Goal: Transaction & Acquisition: Purchase product/service

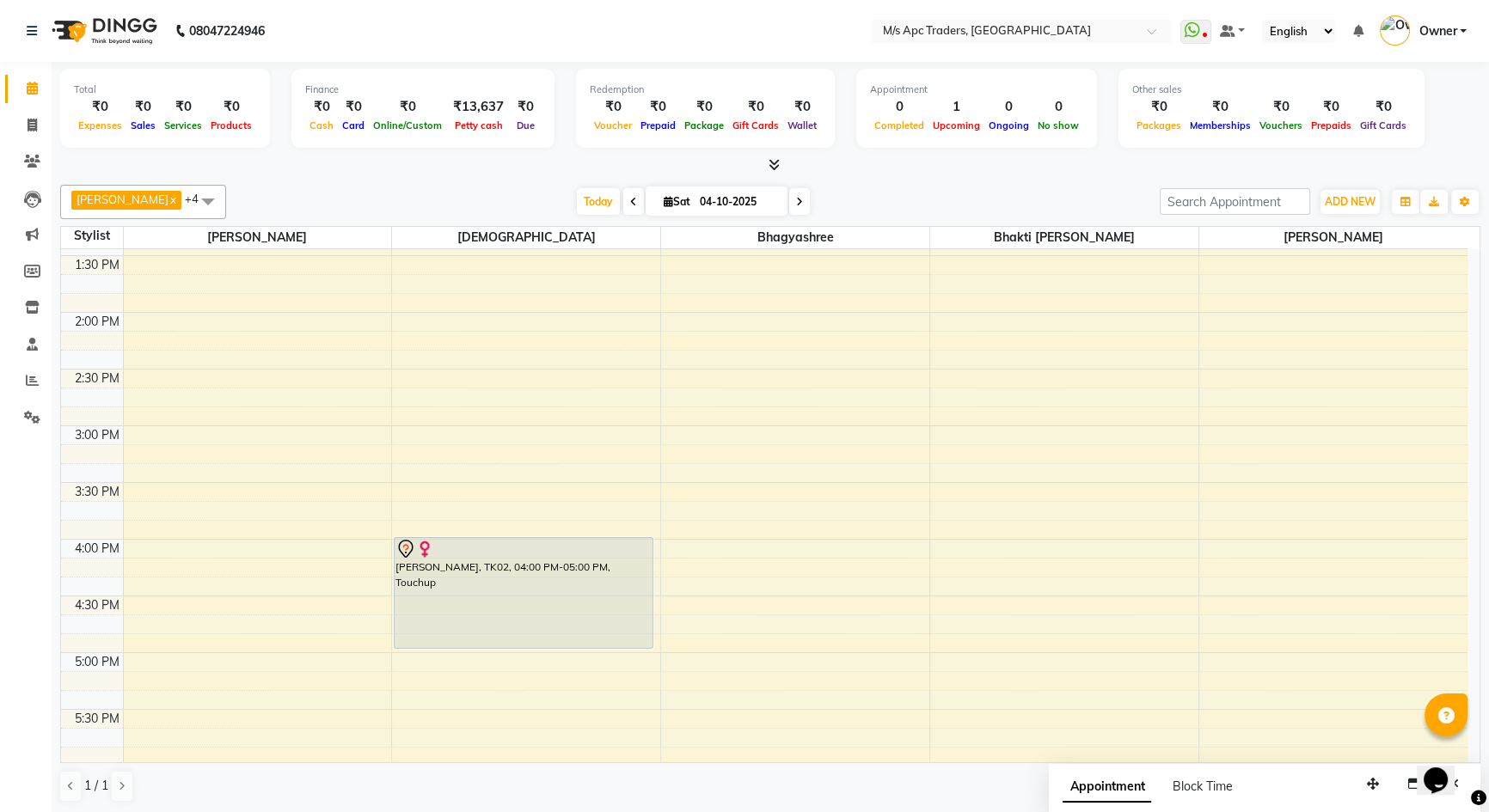
scroll to position [1, 0]
click at [789, 191] on span at bounding box center [799, 200] width 21 height 27
type input "05-10-2025"
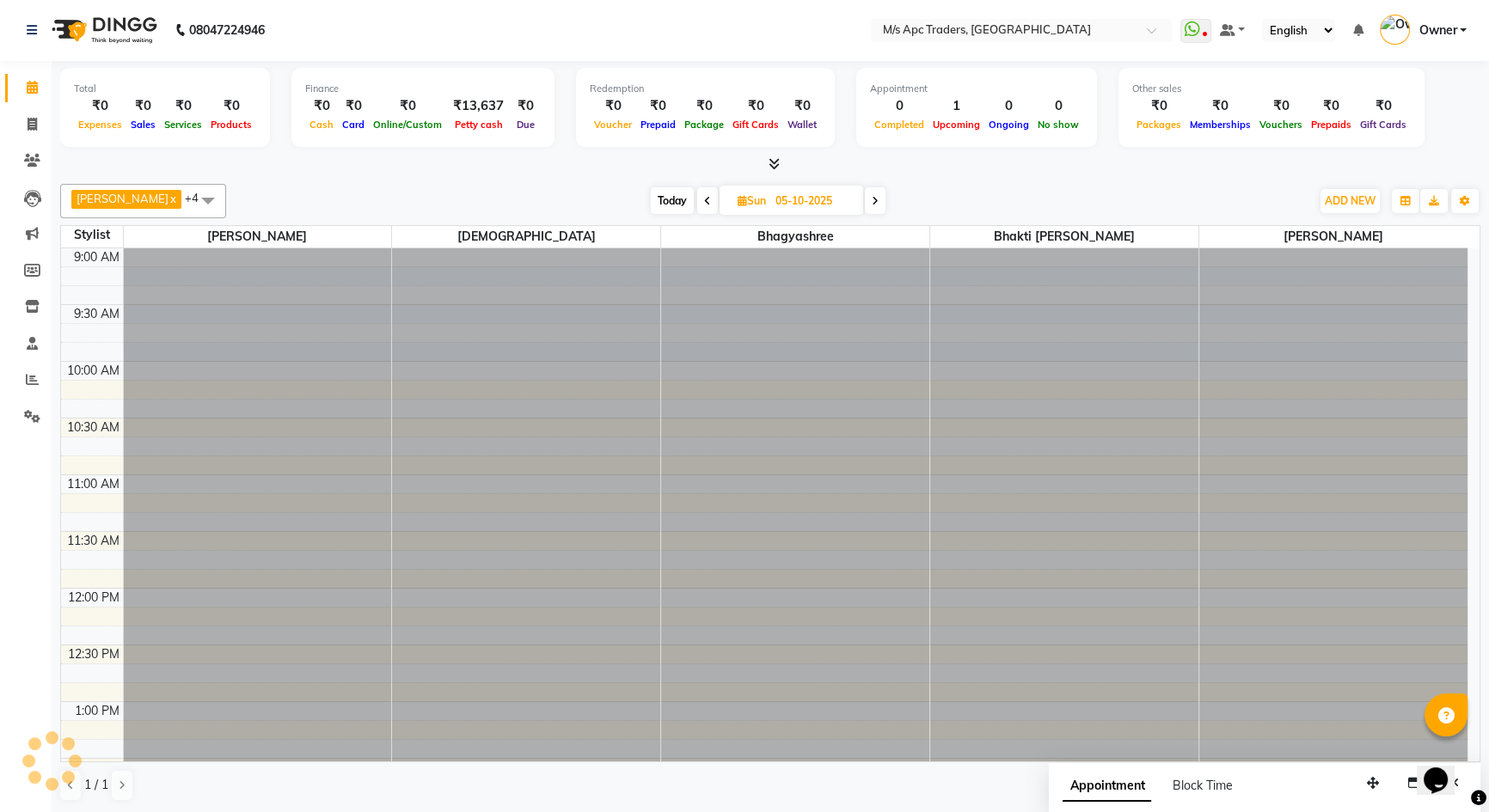
scroll to position [1018, 0]
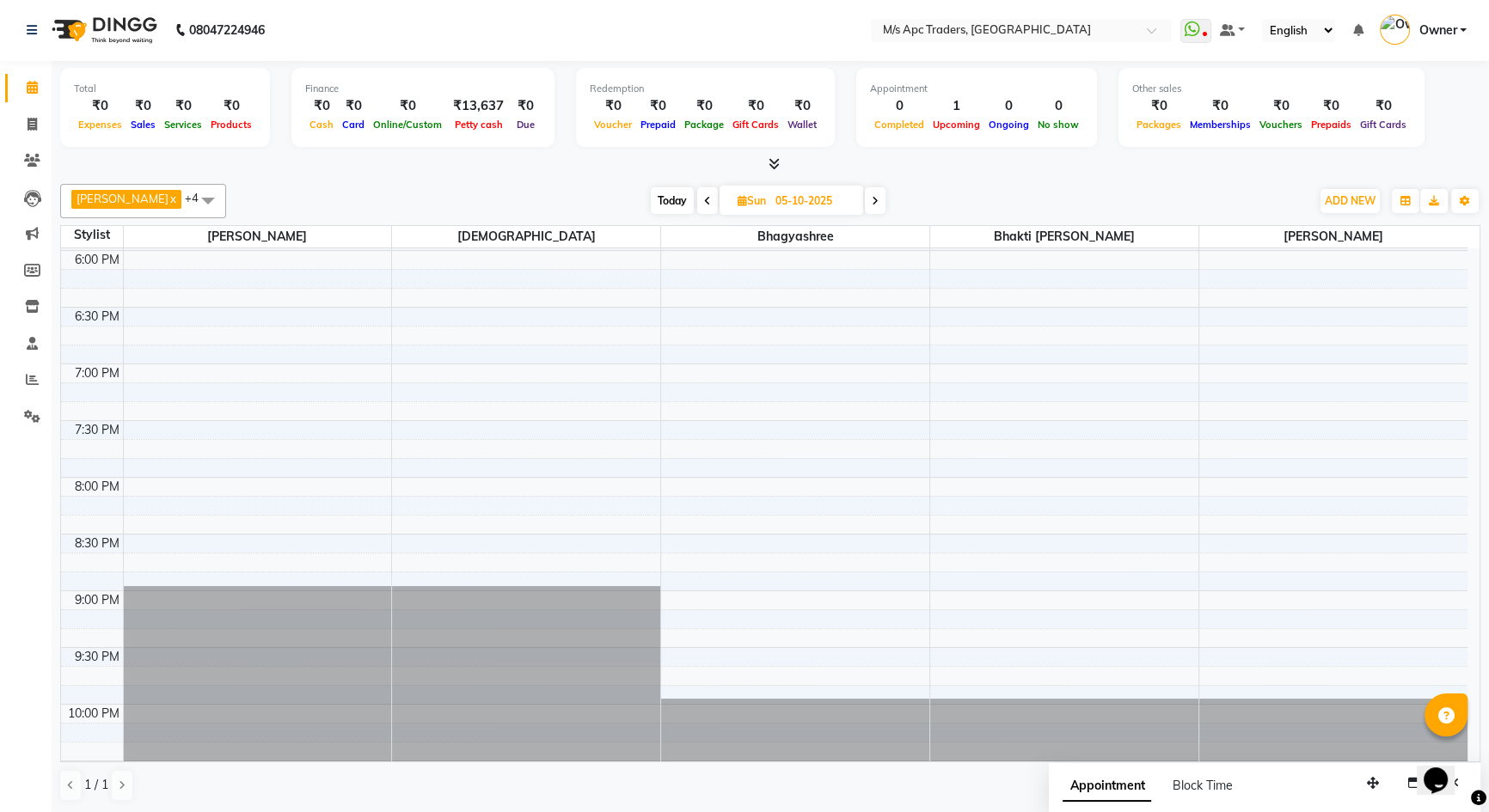
click at [772, 210] on input "05-10-2025" at bounding box center [813, 201] width 86 height 26
select select "10"
select select "2025"
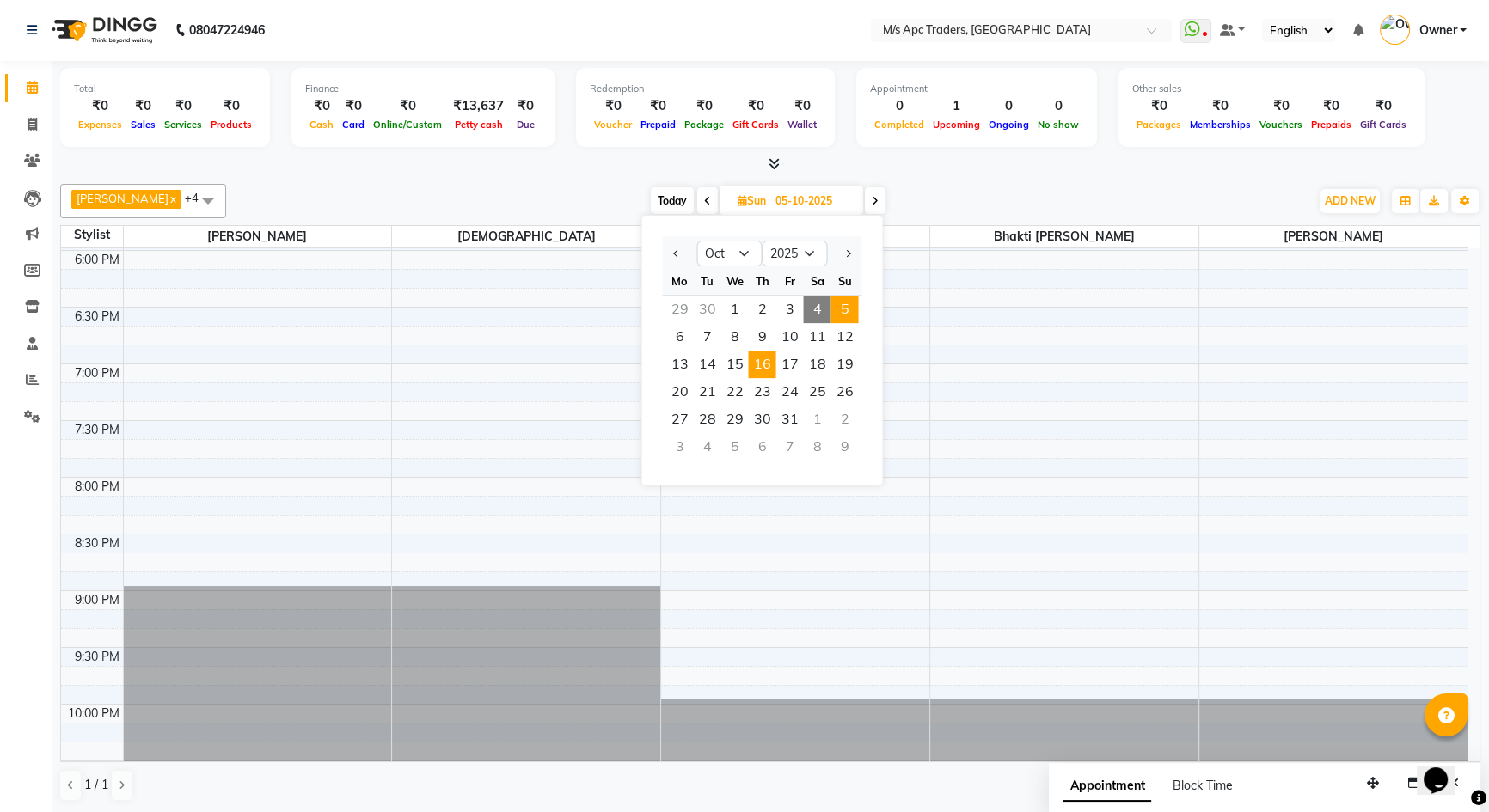
click at [758, 366] on span "16" at bounding box center [762, 365] width 28 height 28
type input "[DATE]"
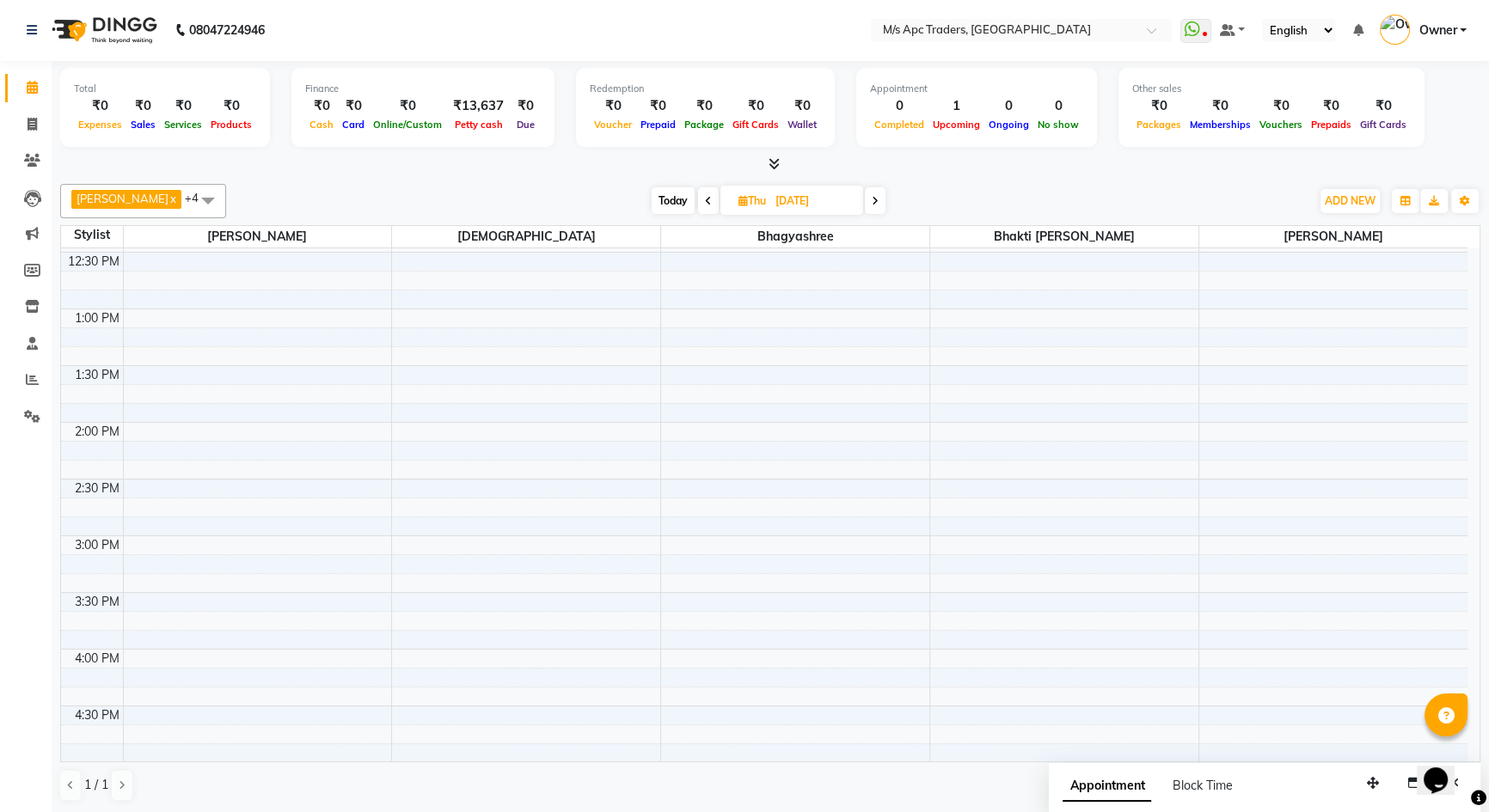
scroll to position [201, 0]
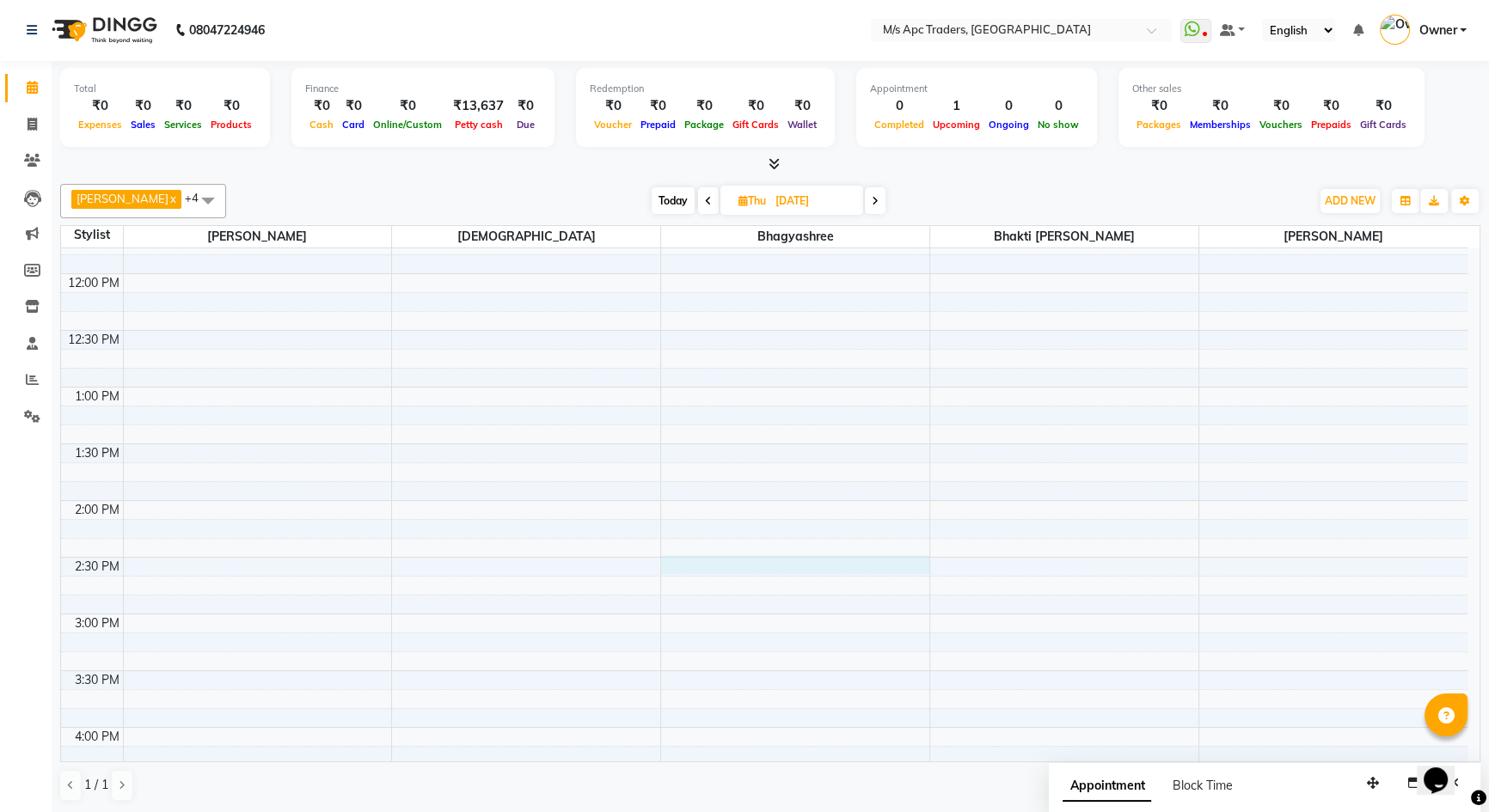
click at [692, 560] on div "10:00 AM 10:30 AM 11:00 AM 11:30 AM 12:00 PM 12:30 PM 1:00 PM 1:30 PM 2:00 PM 2…" at bounding box center [764, 783] width 1406 height 1473
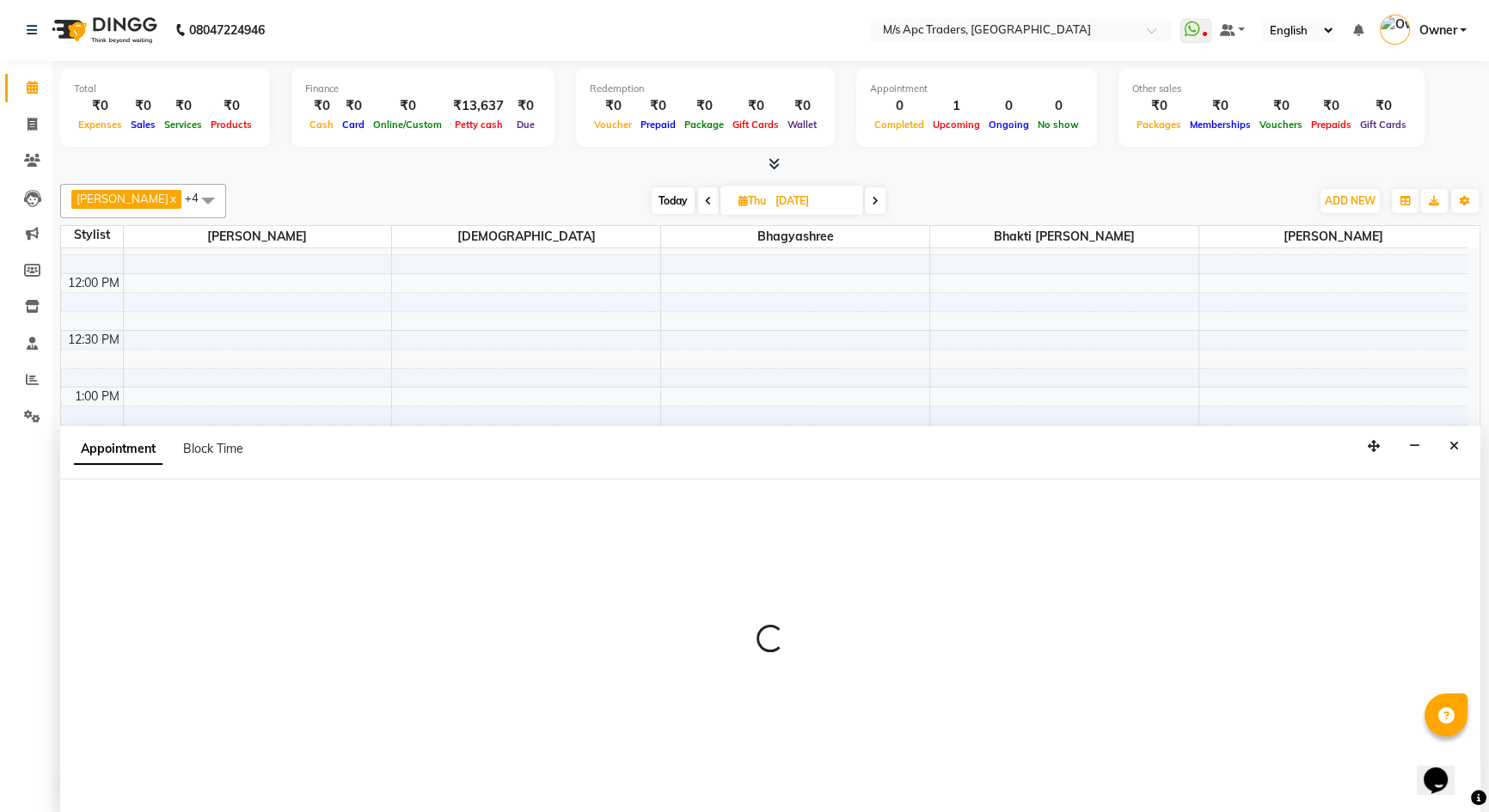
select select "85834"
select select "870"
select select "tentative"
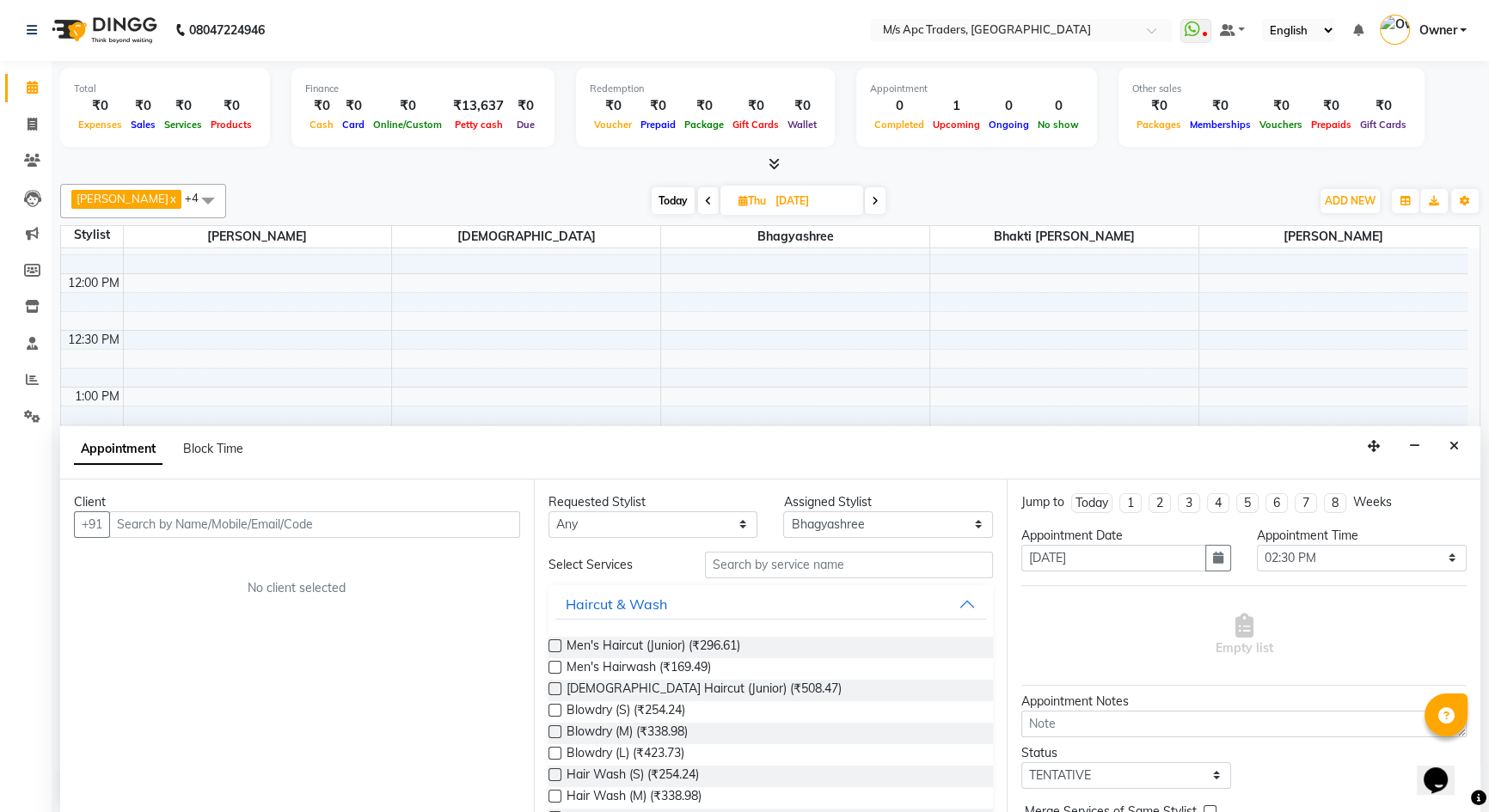
click at [206, 516] on input "text" at bounding box center [314, 524] width 411 height 27
click at [184, 524] on input "text" at bounding box center [314, 524] width 411 height 27
type input "9284081615"
click at [487, 517] on span "Add Client" at bounding box center [484, 524] width 57 height 16
select select "22"
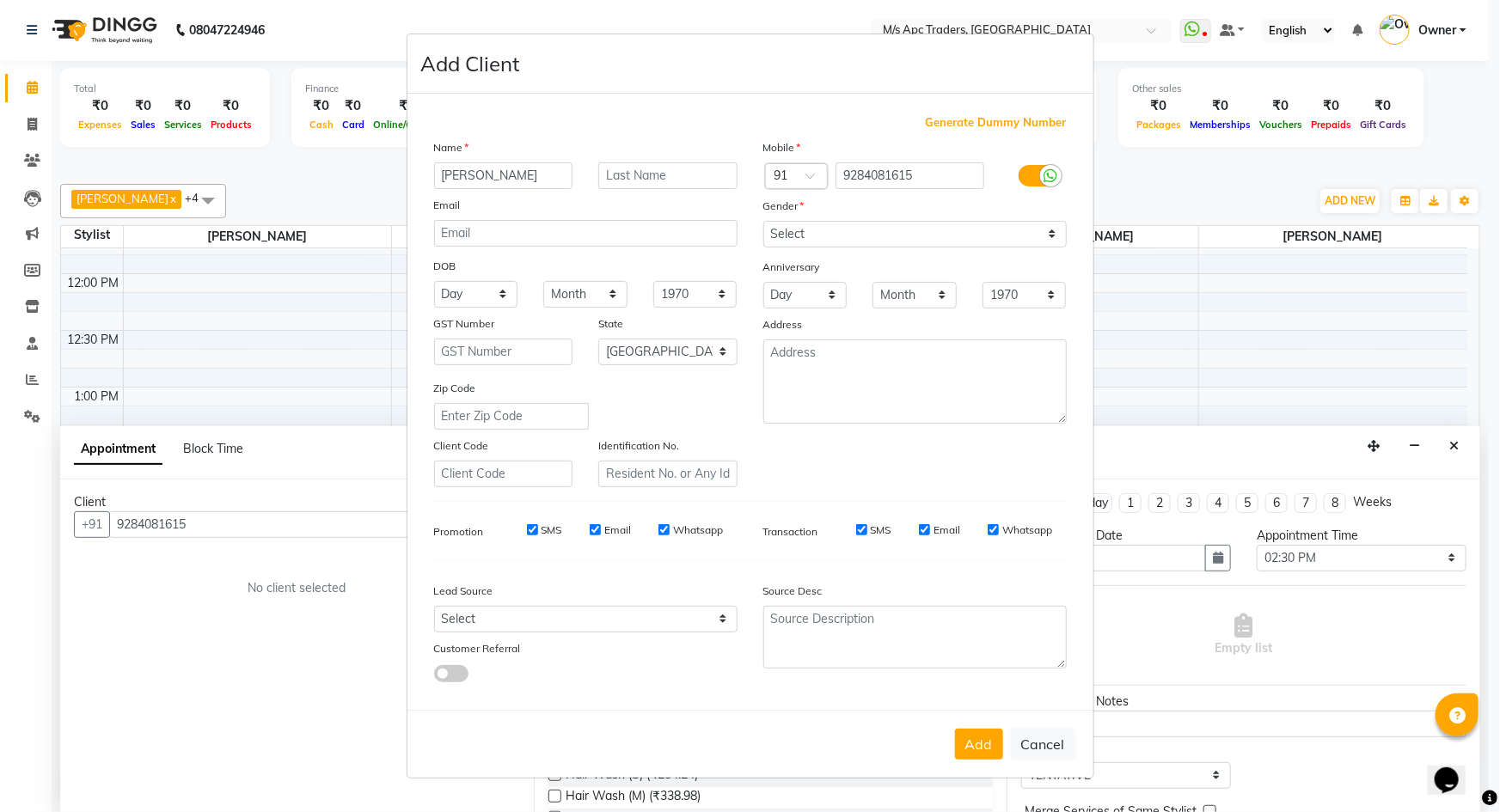
type input "[PERSON_NAME]"
click at [622, 168] on input "text" at bounding box center [668, 176] width 139 height 27
drag, startPoint x: 770, startPoint y: 231, endPoint x: 786, endPoint y: 231, distance: 16.0
click at [770, 231] on select "Select [DEMOGRAPHIC_DATA] [DEMOGRAPHIC_DATA] Other Prefer Not To Say" at bounding box center [915, 234] width 303 height 27
click at [650, 171] on input "[PERSON_NAME]" at bounding box center [668, 176] width 139 height 27
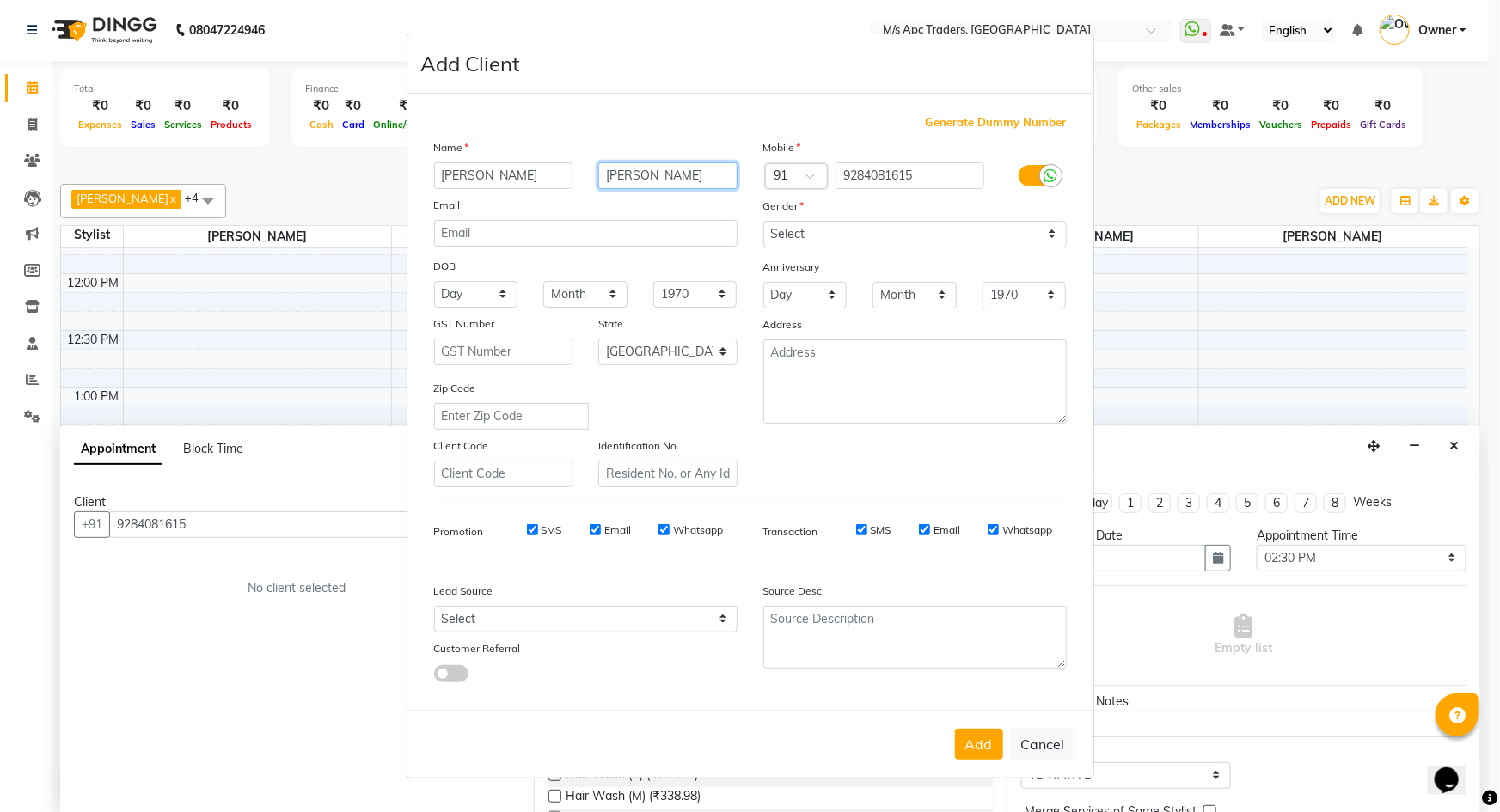
type input "[PERSON_NAME]"
click at [927, 235] on select "Select [DEMOGRAPHIC_DATA] [DEMOGRAPHIC_DATA] Other Prefer Not To Say" at bounding box center [915, 234] width 303 height 27
select select "[DEMOGRAPHIC_DATA]"
click at [763, 221] on select "Select [DEMOGRAPHIC_DATA] [DEMOGRAPHIC_DATA] Other Prefer Not To Say" at bounding box center [915, 234] width 303 height 27
click at [965, 748] on button "Add" at bounding box center [979, 744] width 48 height 31
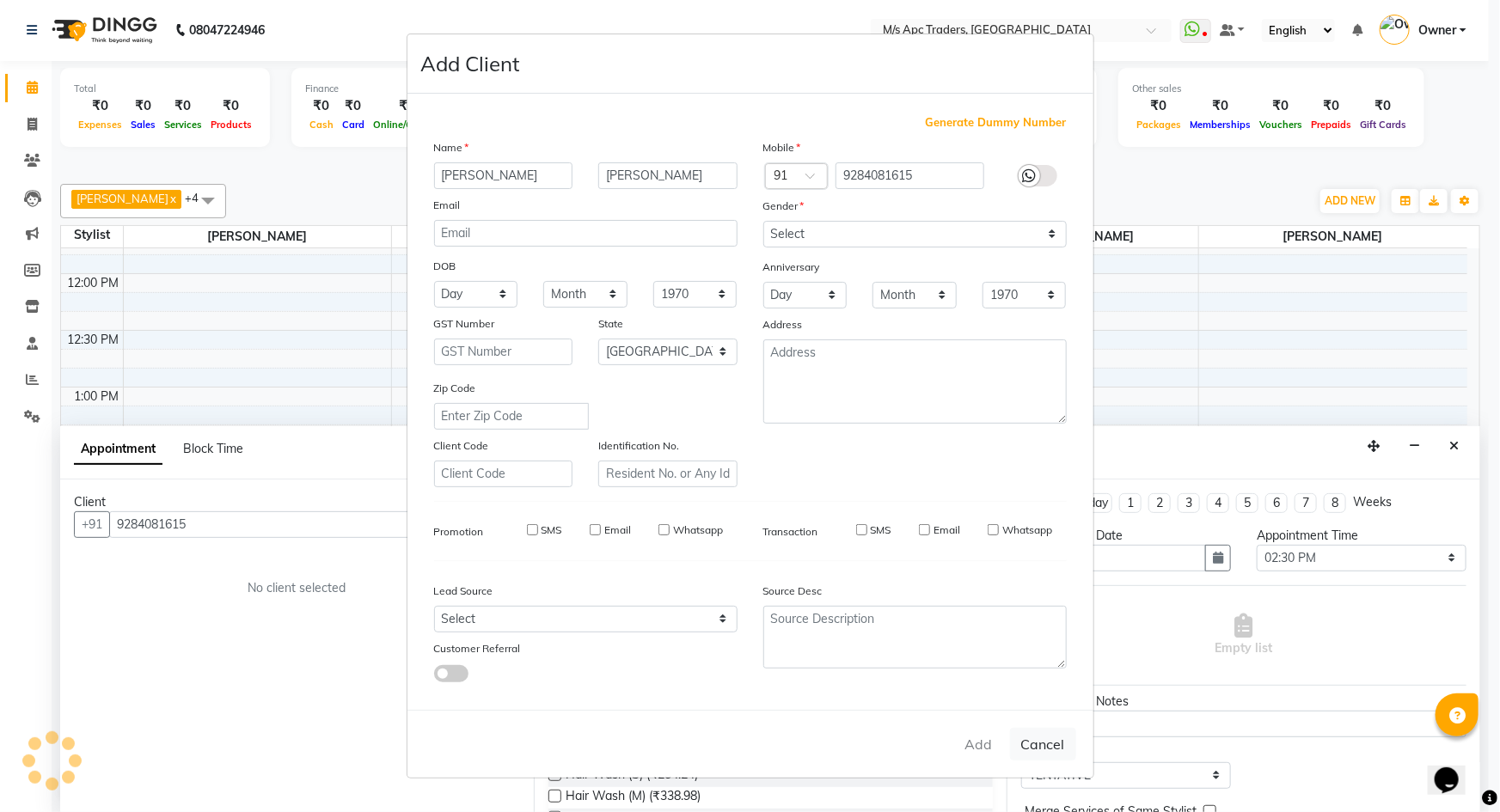
select select
select select "null"
select select
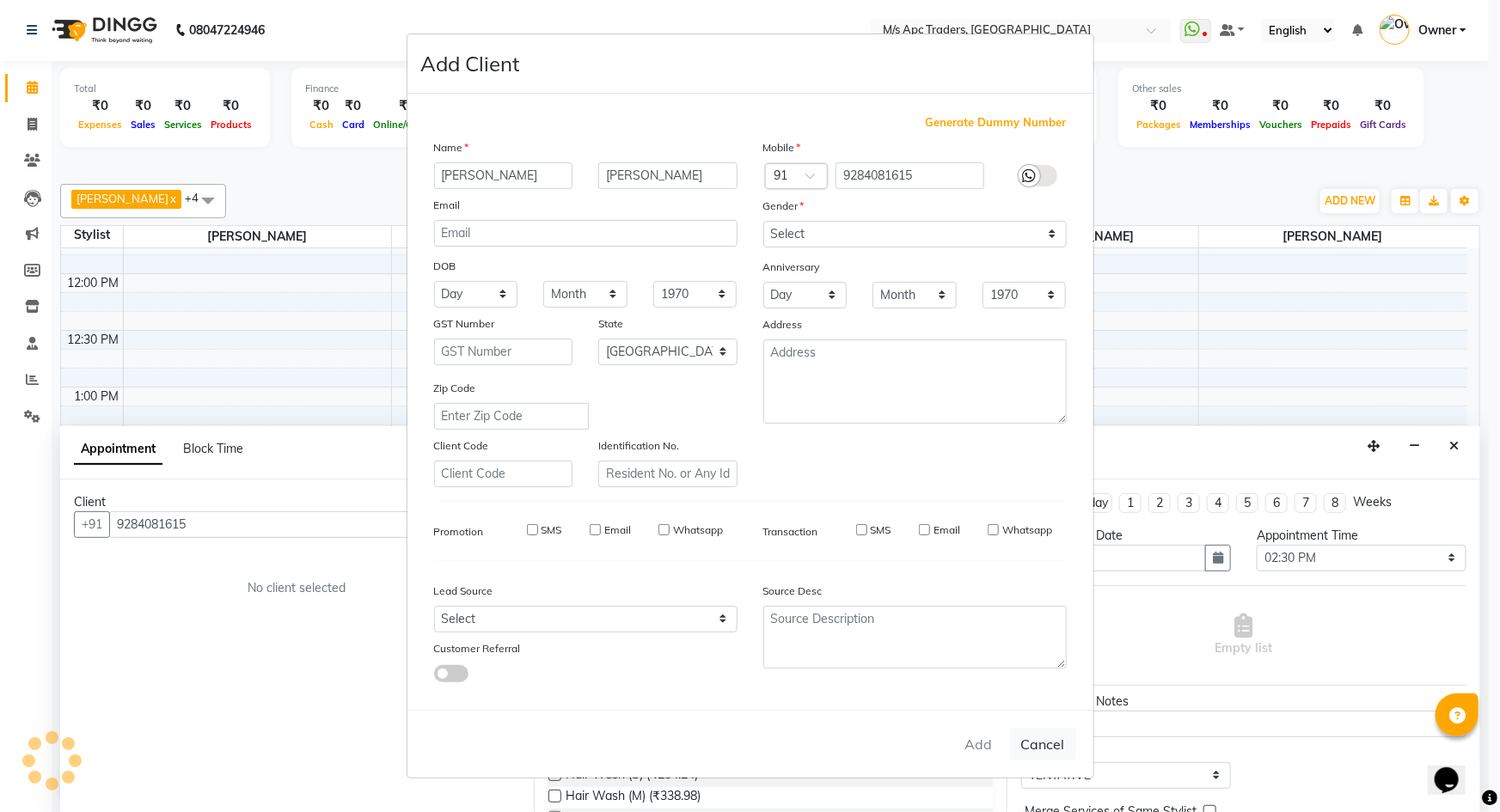
select select
checkbox input "false"
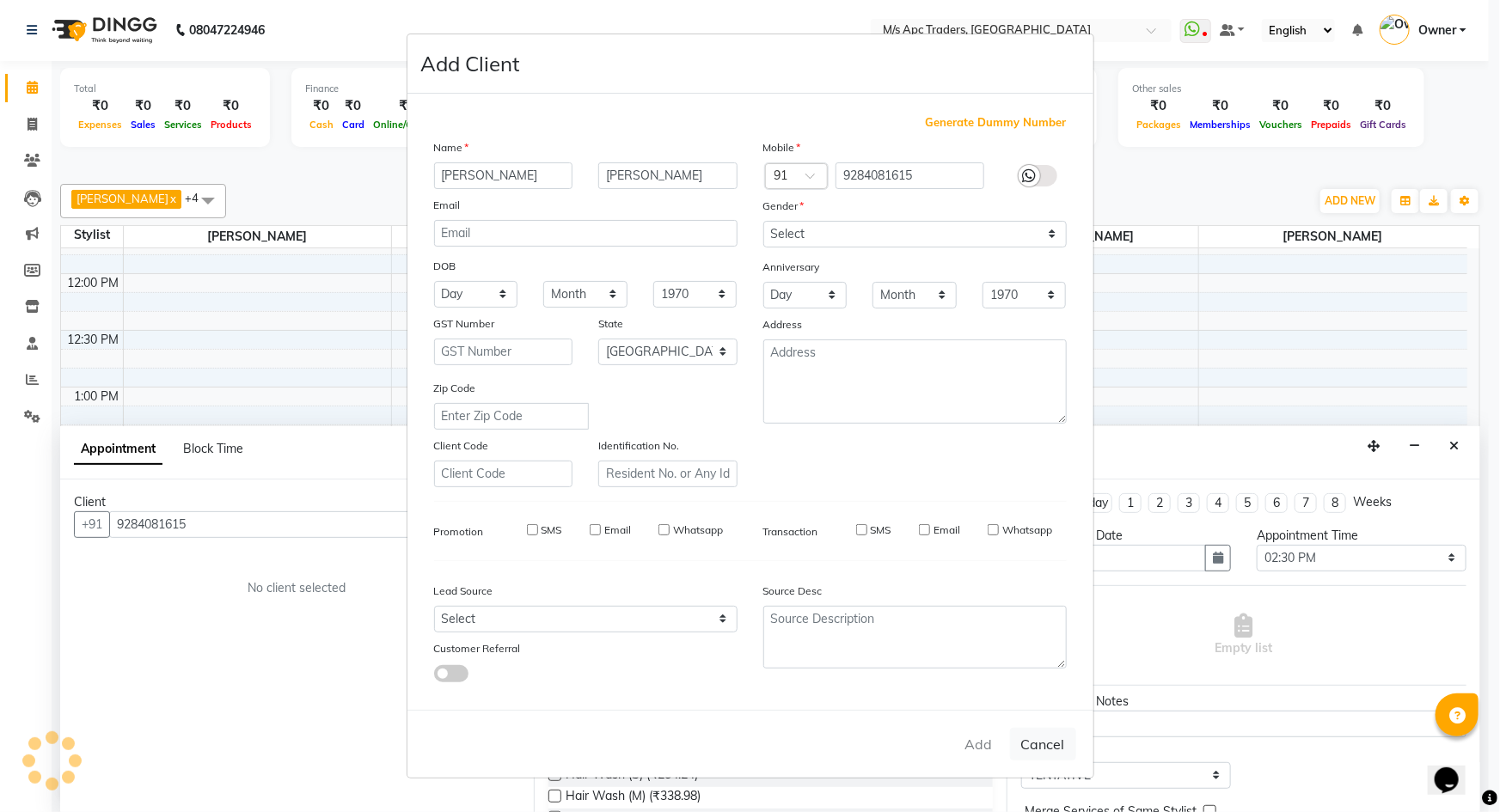
checkbox input "false"
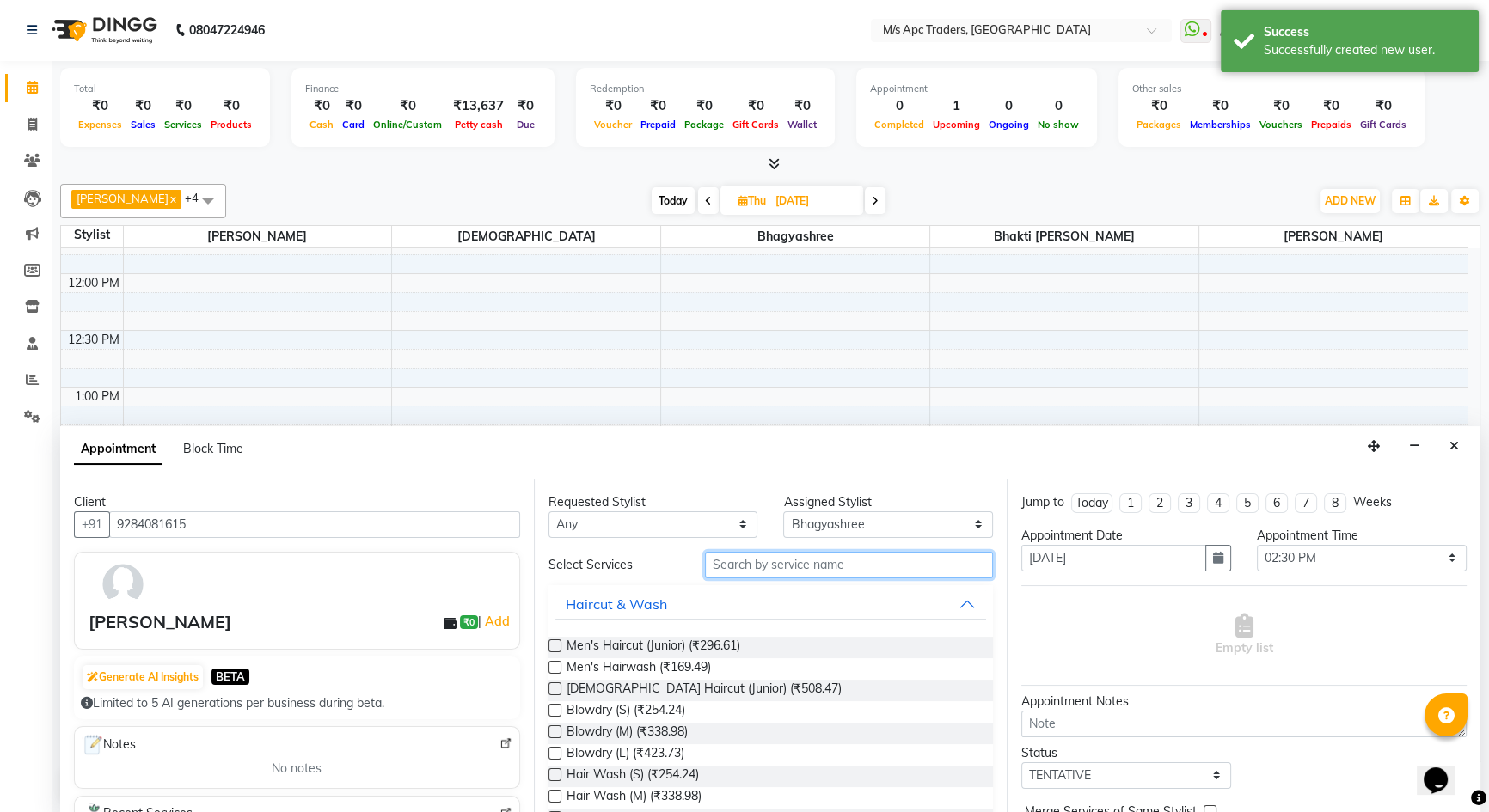
click at [778, 556] on input "text" at bounding box center [848, 565] width 288 height 27
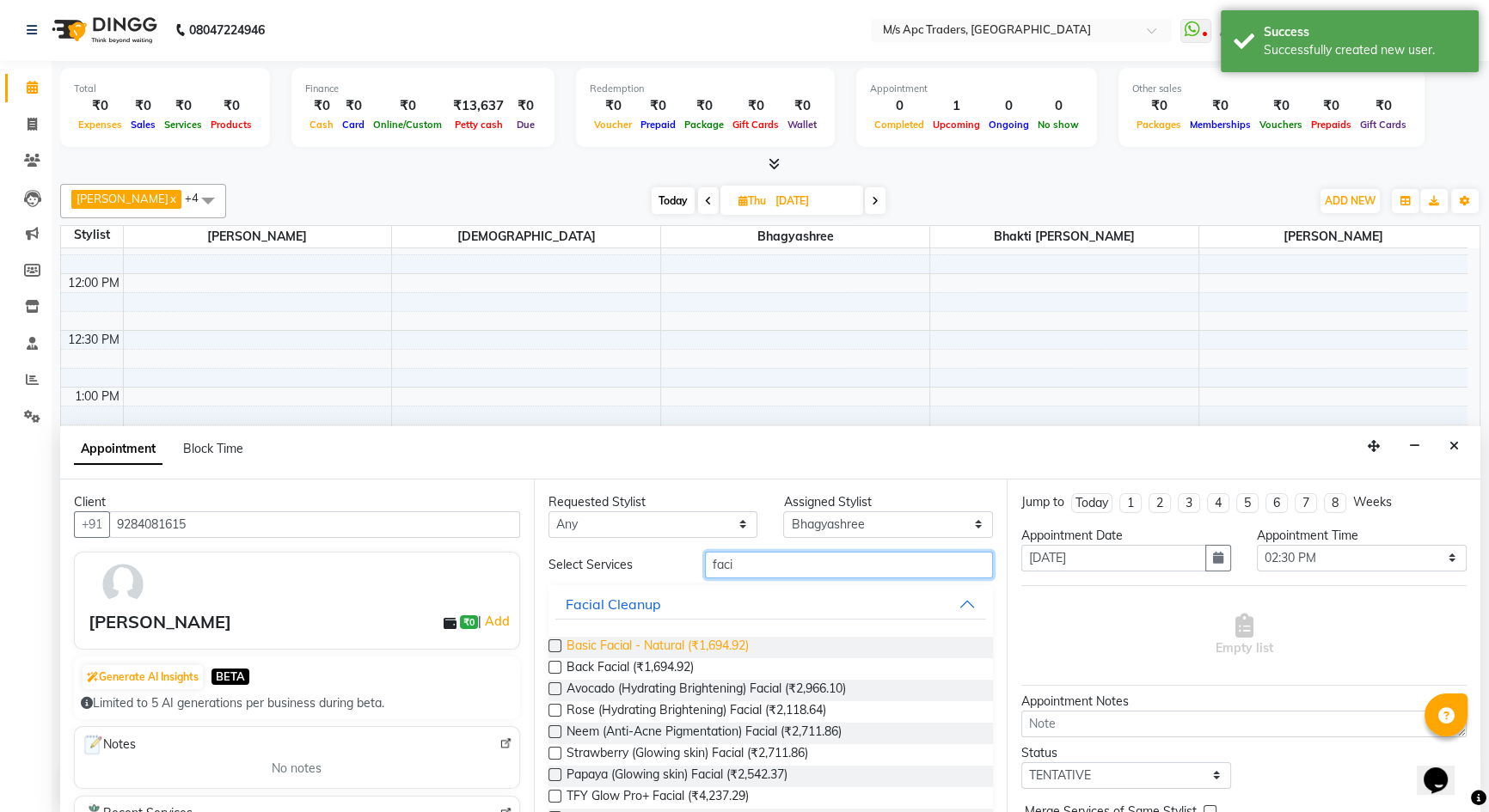
type input "faci"
click at [635, 640] on span "Basic Facial - Natural (₹1,694.92)" at bounding box center [657, 647] width 182 height 22
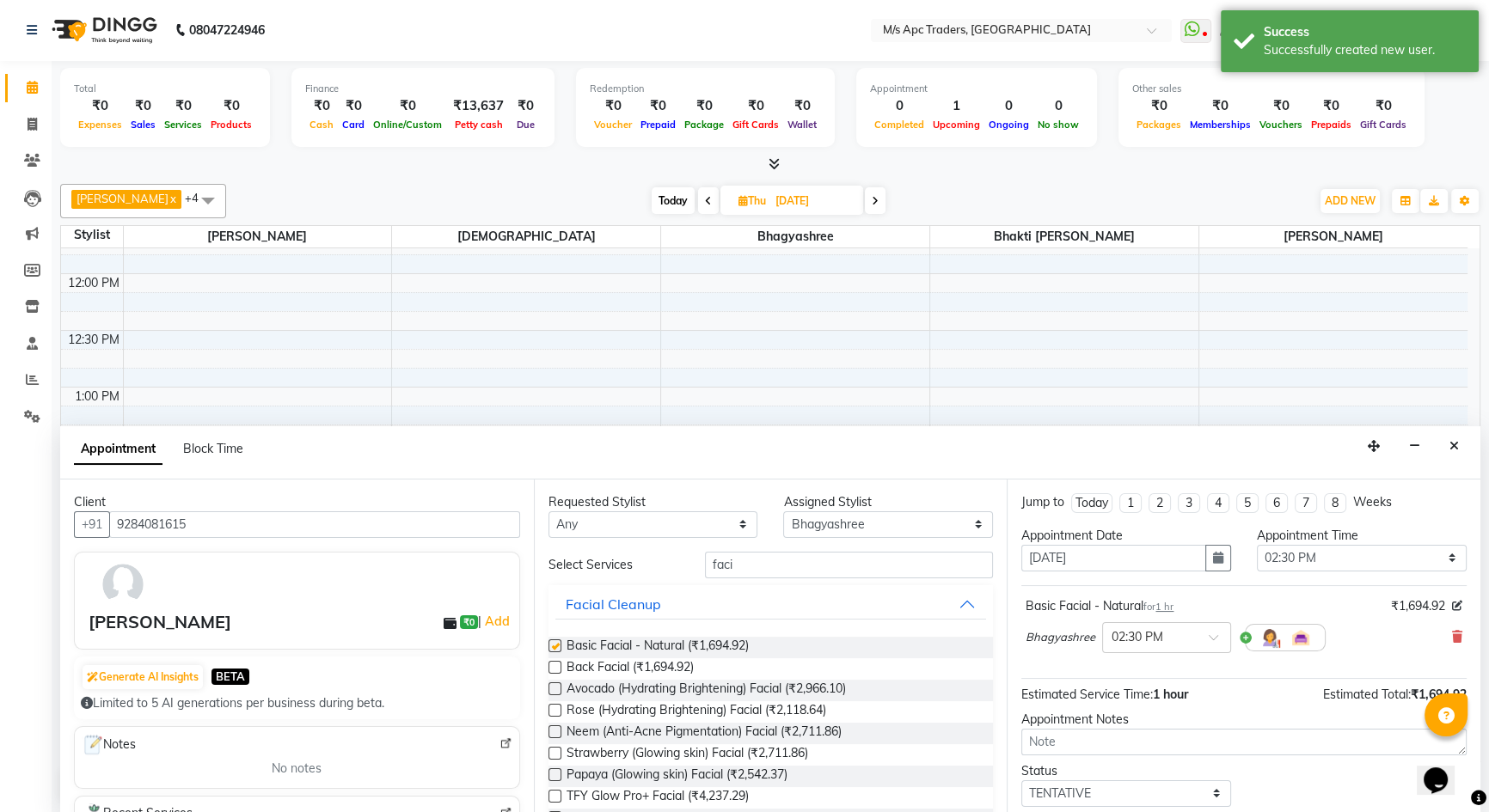
checkbox input "false"
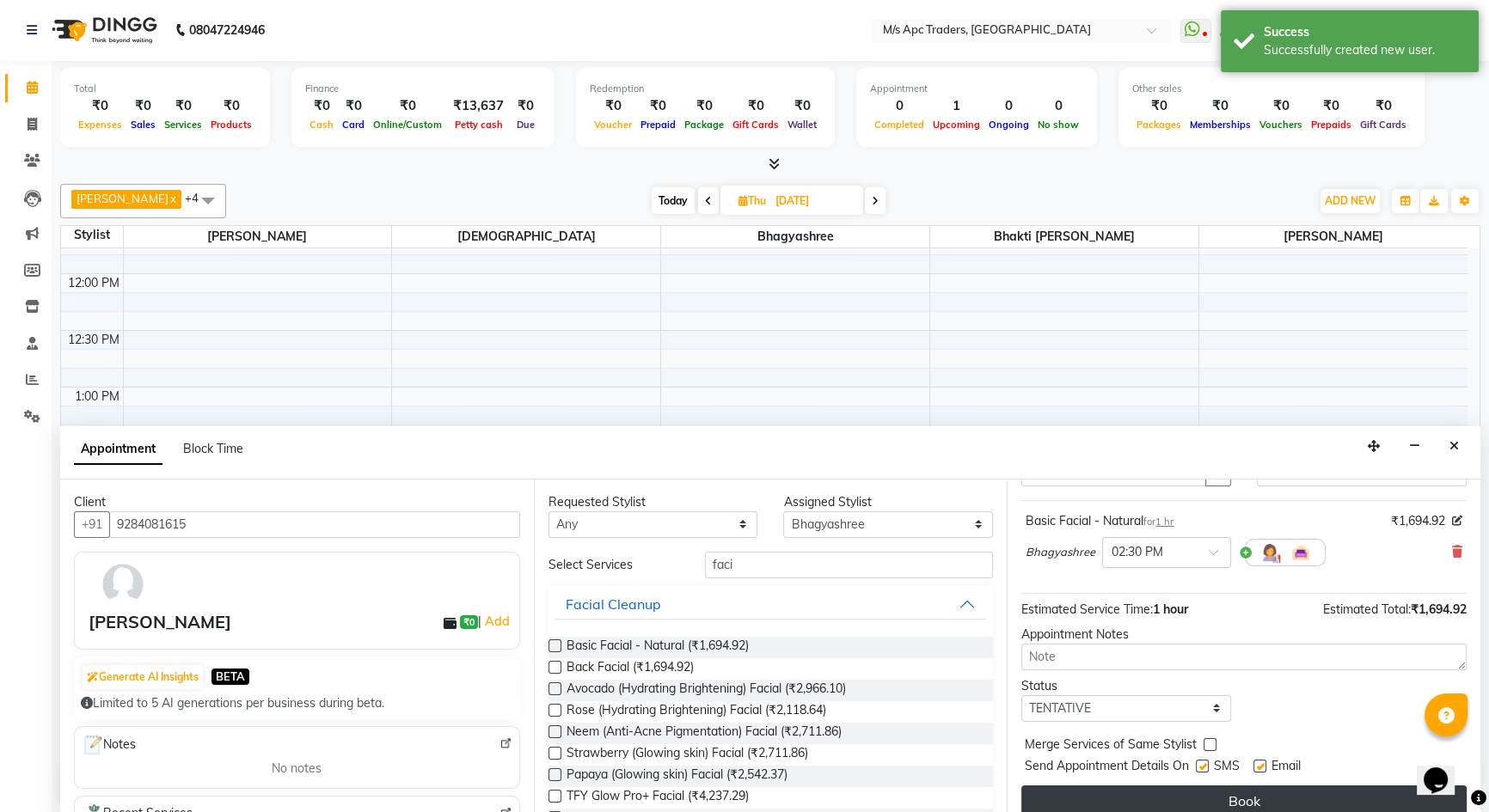
scroll to position [101, 0]
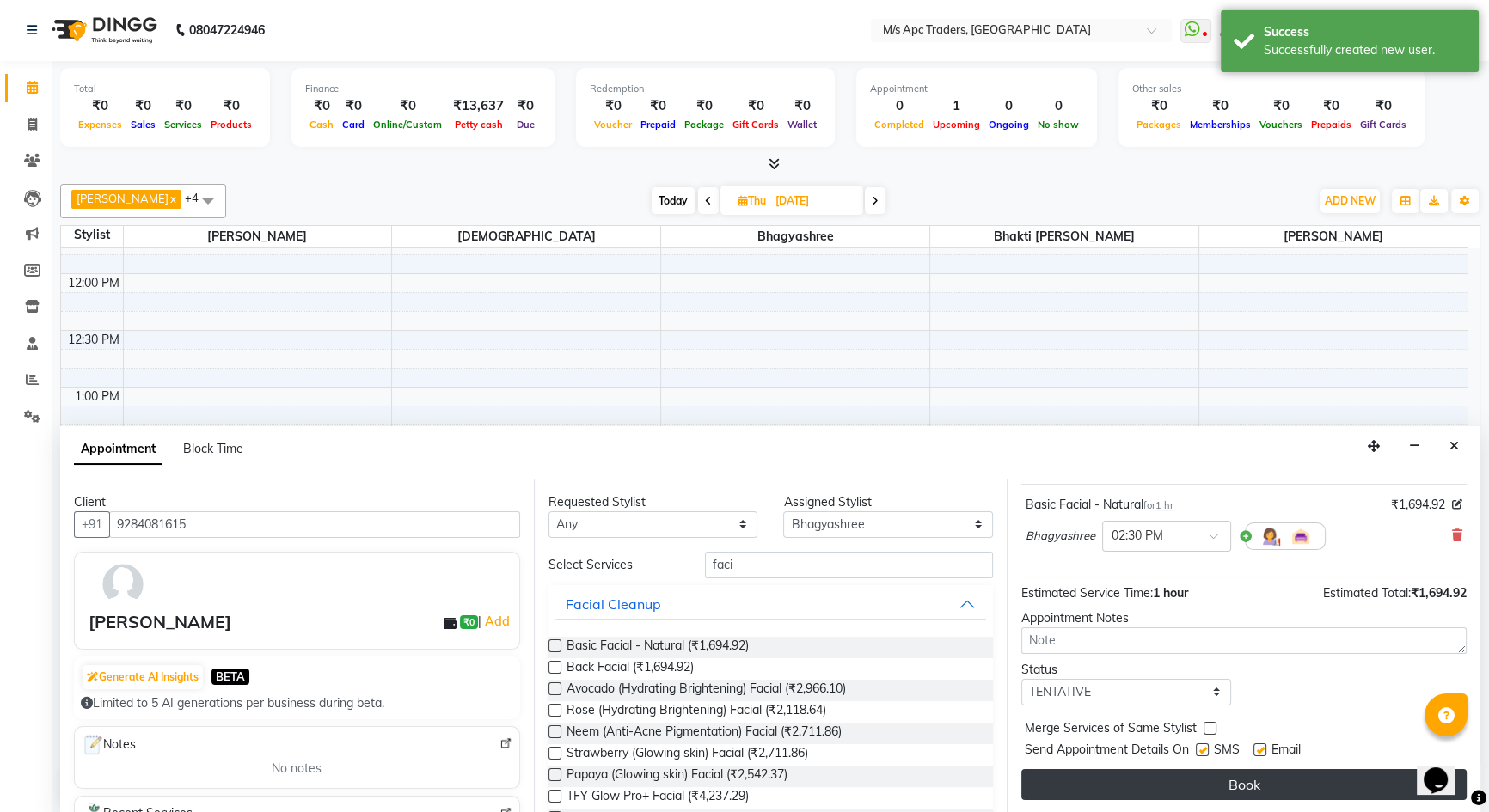
click at [1334, 783] on button "Book" at bounding box center [1243, 785] width 445 height 31
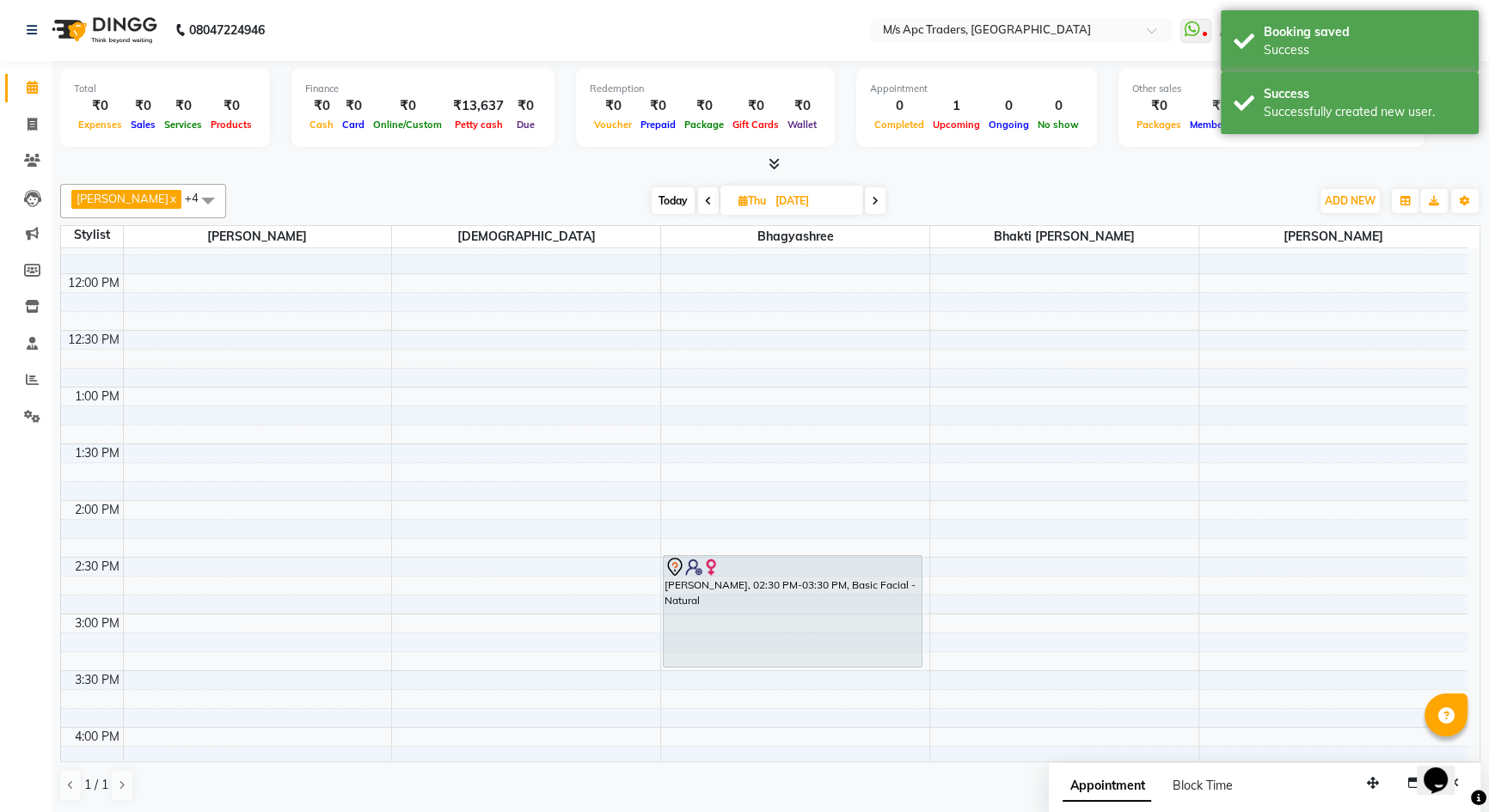
scroll to position [0, 0]
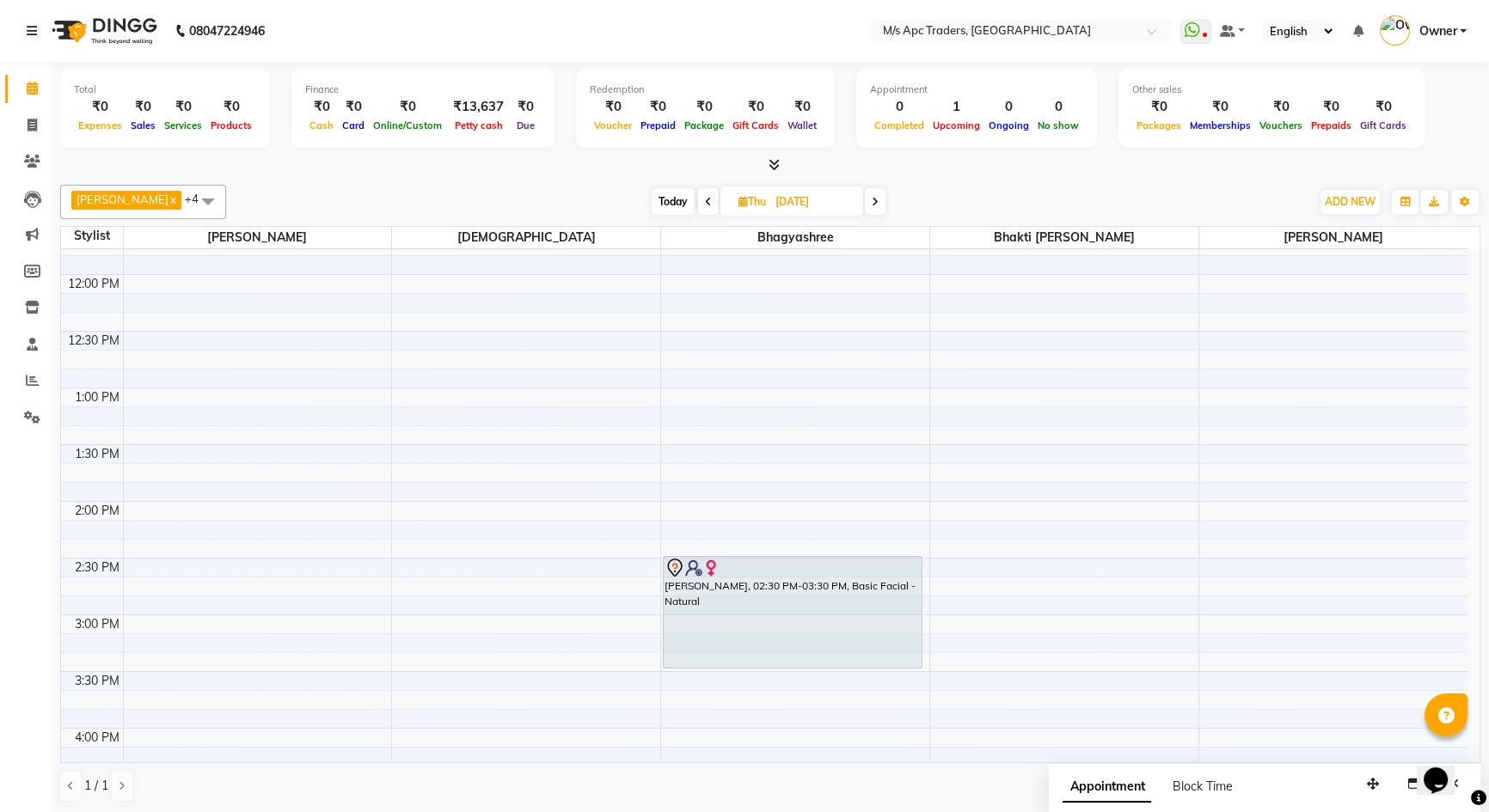
click at [656, 194] on span "Today" at bounding box center [672, 201] width 43 height 27
type input "04-10-2025"
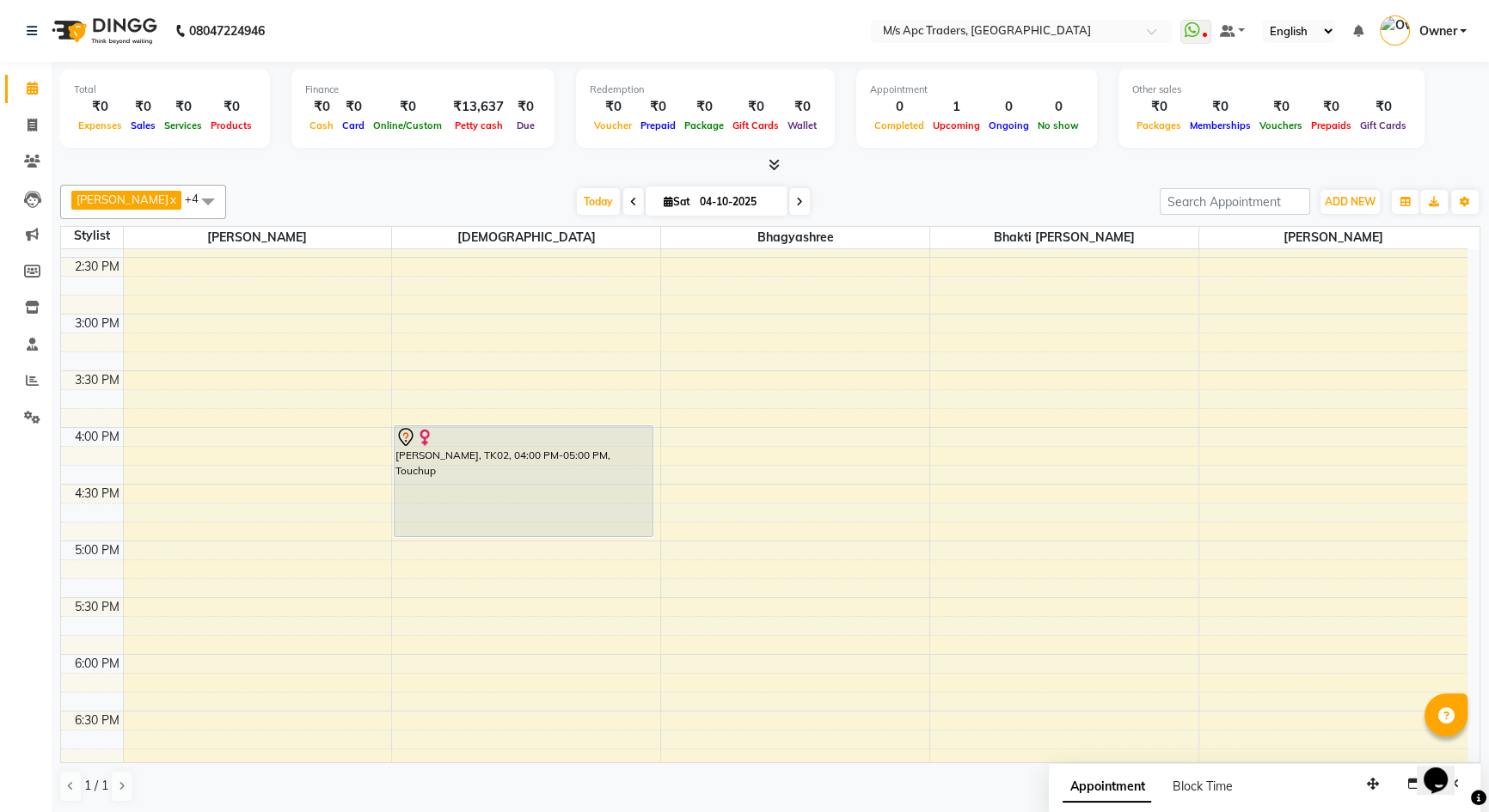
scroll to position [487, 0]
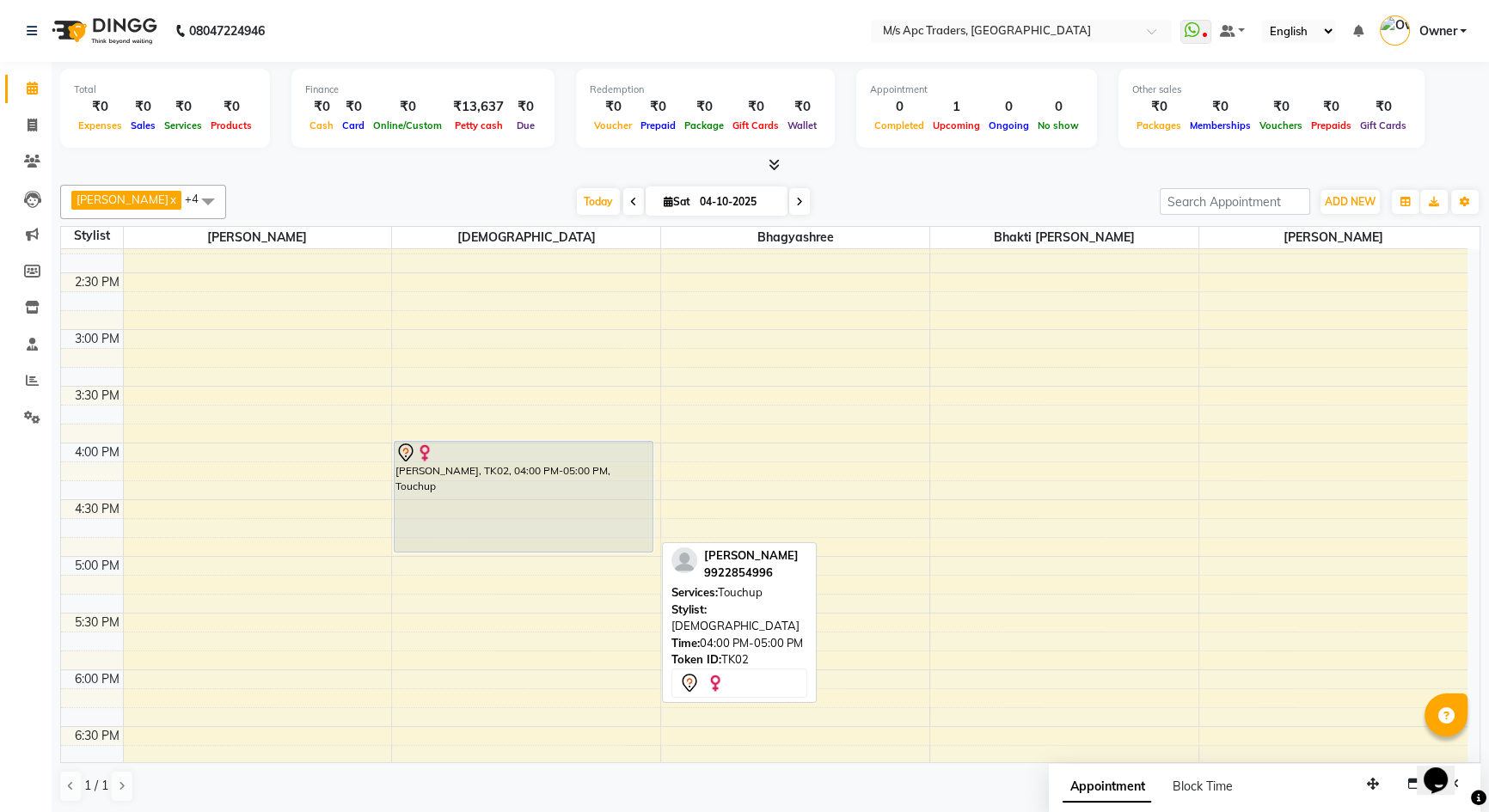
click at [470, 491] on div "[PERSON_NAME], TK02, 04:00 PM-05:00 PM, Touchup" at bounding box center [523, 496] width 258 height 110
select select "7"
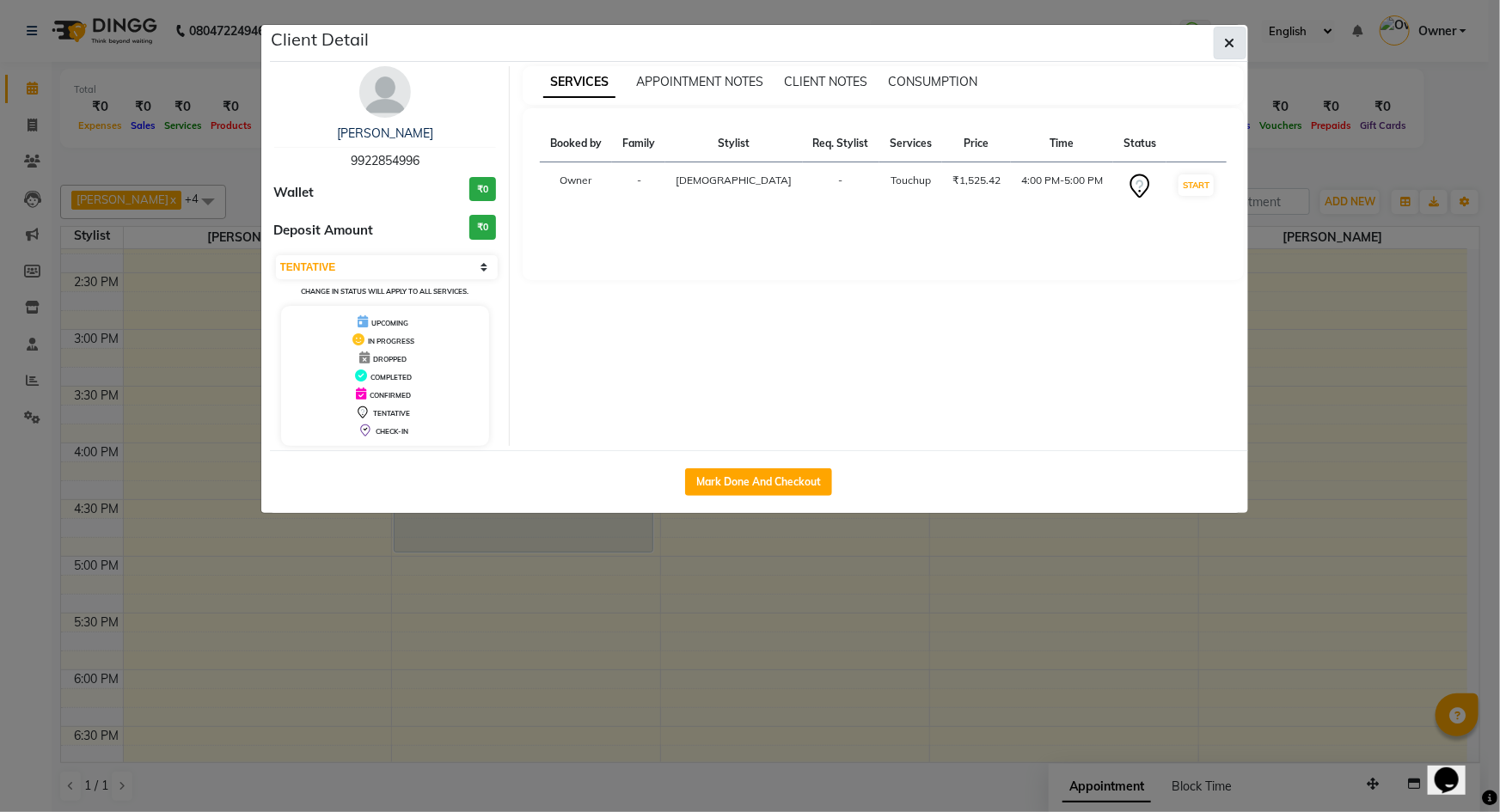
click at [1238, 42] on button "button" at bounding box center [1230, 44] width 33 height 33
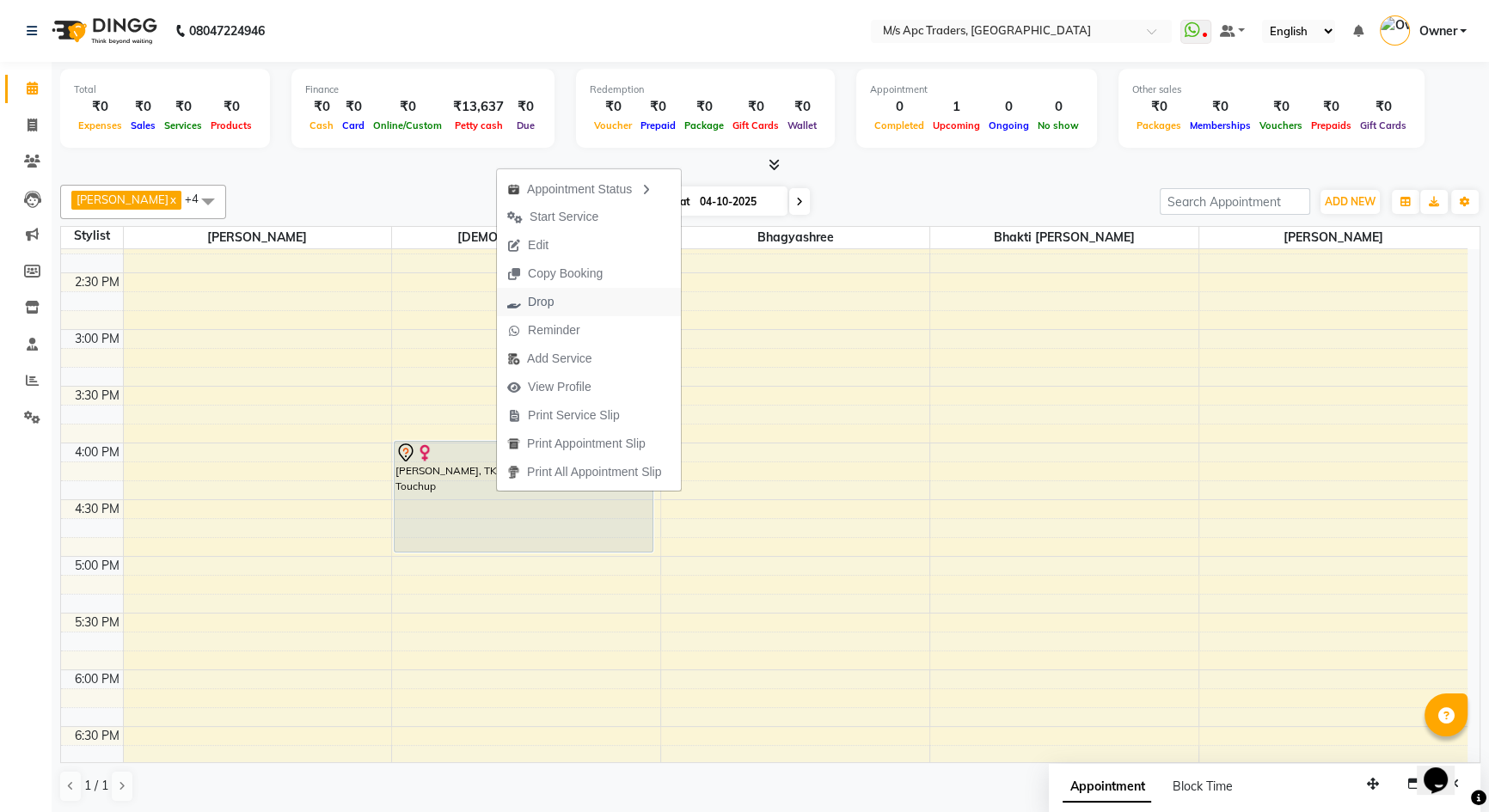
click at [534, 301] on span "Drop" at bounding box center [541, 302] width 26 height 18
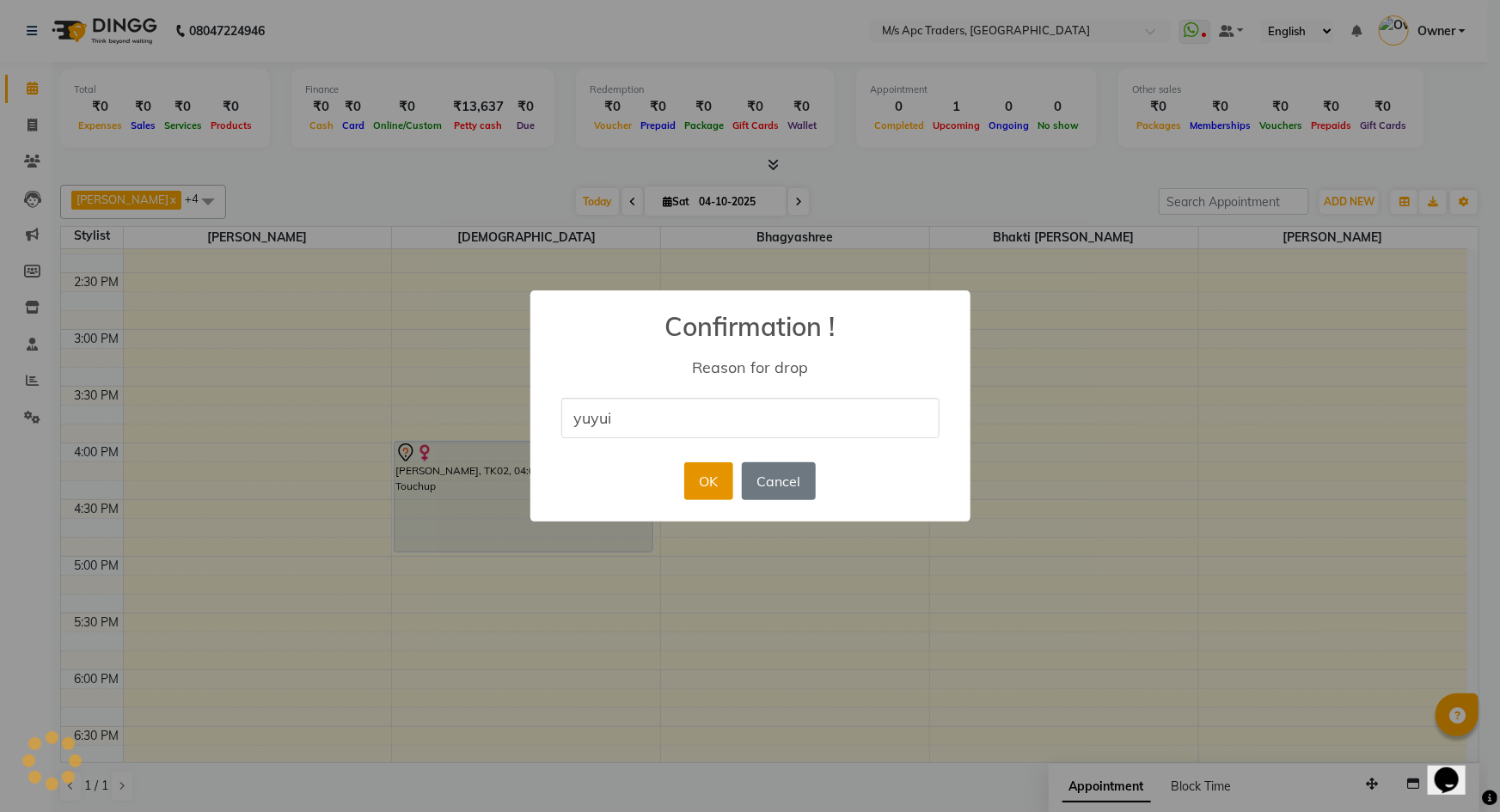
type input "yuyui"
click at [712, 483] on button "OK" at bounding box center [709, 480] width 49 height 37
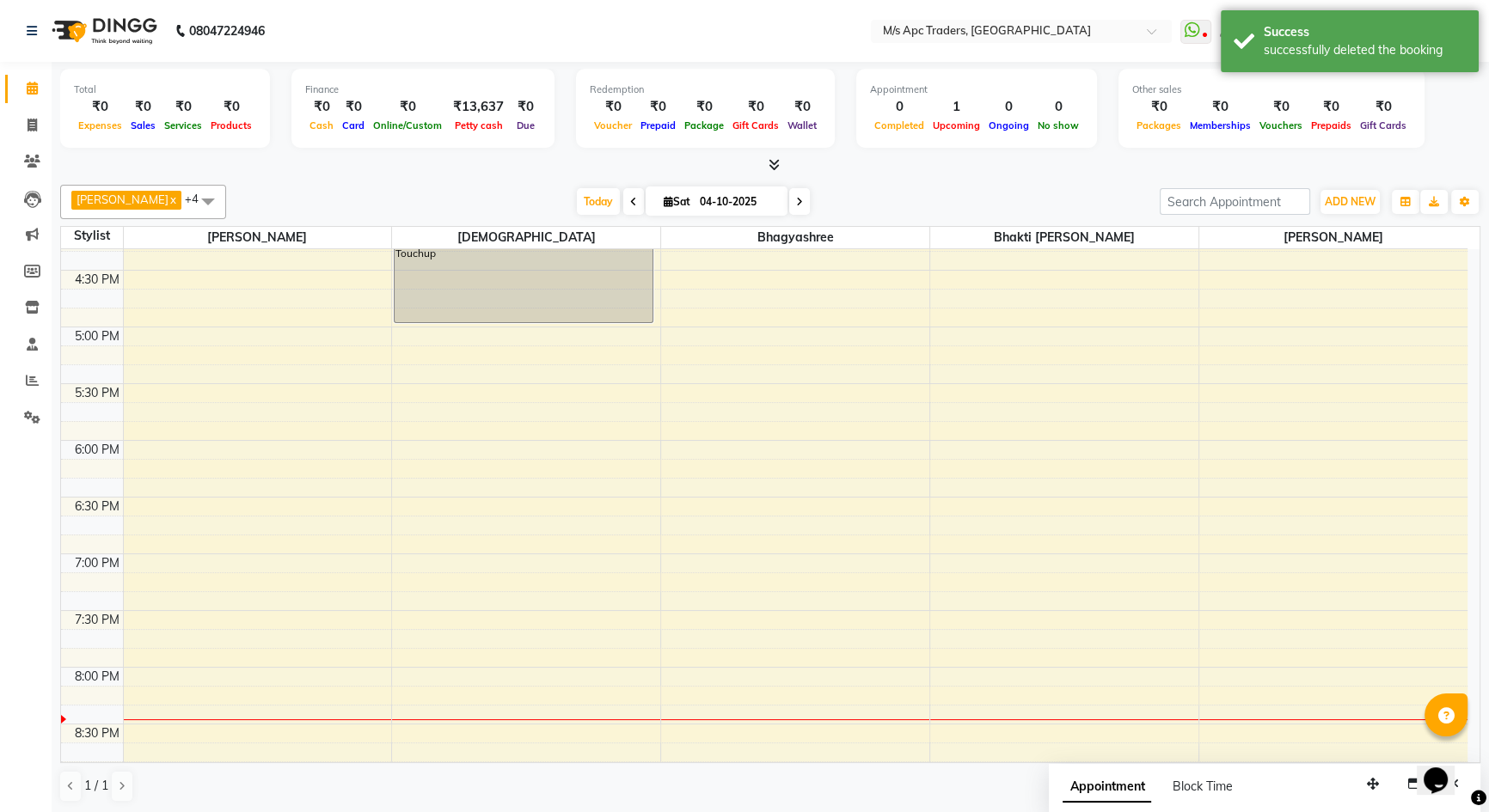
scroll to position [721, 0]
click at [490, 607] on div "10:00 AM 10:30 AM 11:00 AM 11:30 AM 12:00 PM 12:30 PM 1:00 PM 1:30 PM 2:00 PM 2…" at bounding box center [764, 265] width 1406 height 1473
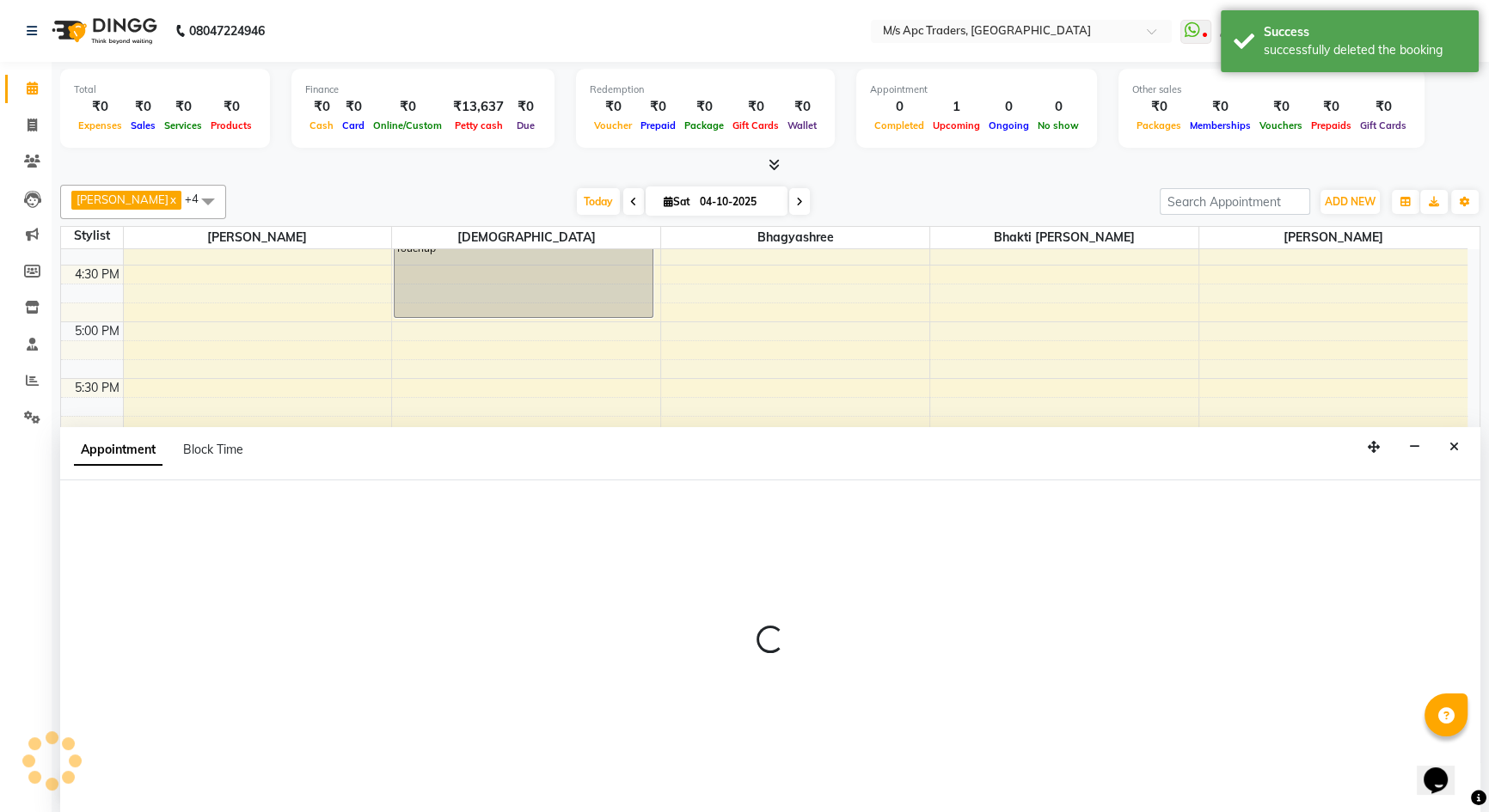
scroll to position [1, 0]
select select "52430"
select select "1170"
select select "tentative"
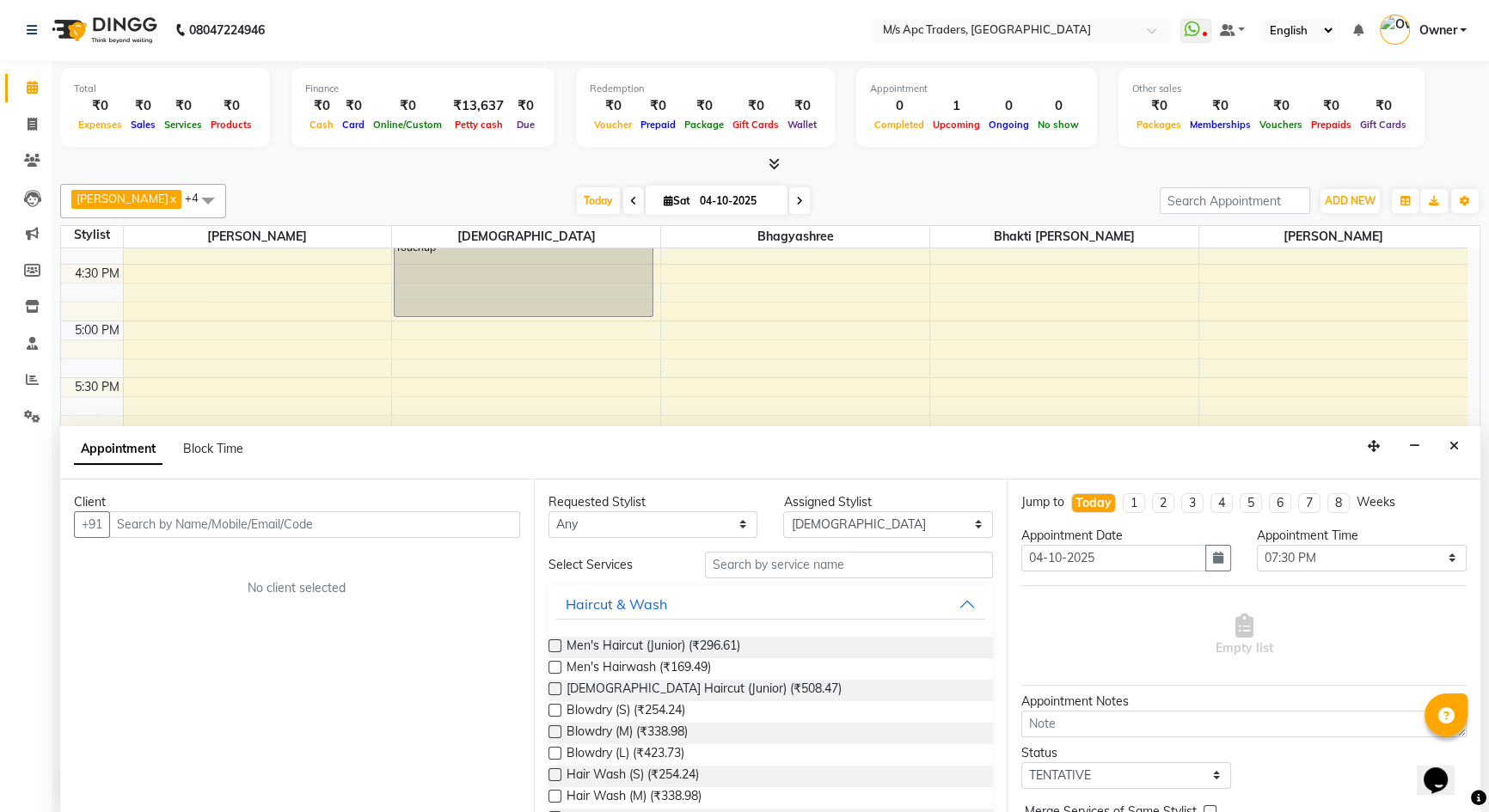
click at [387, 527] on input "text" at bounding box center [314, 524] width 411 height 27
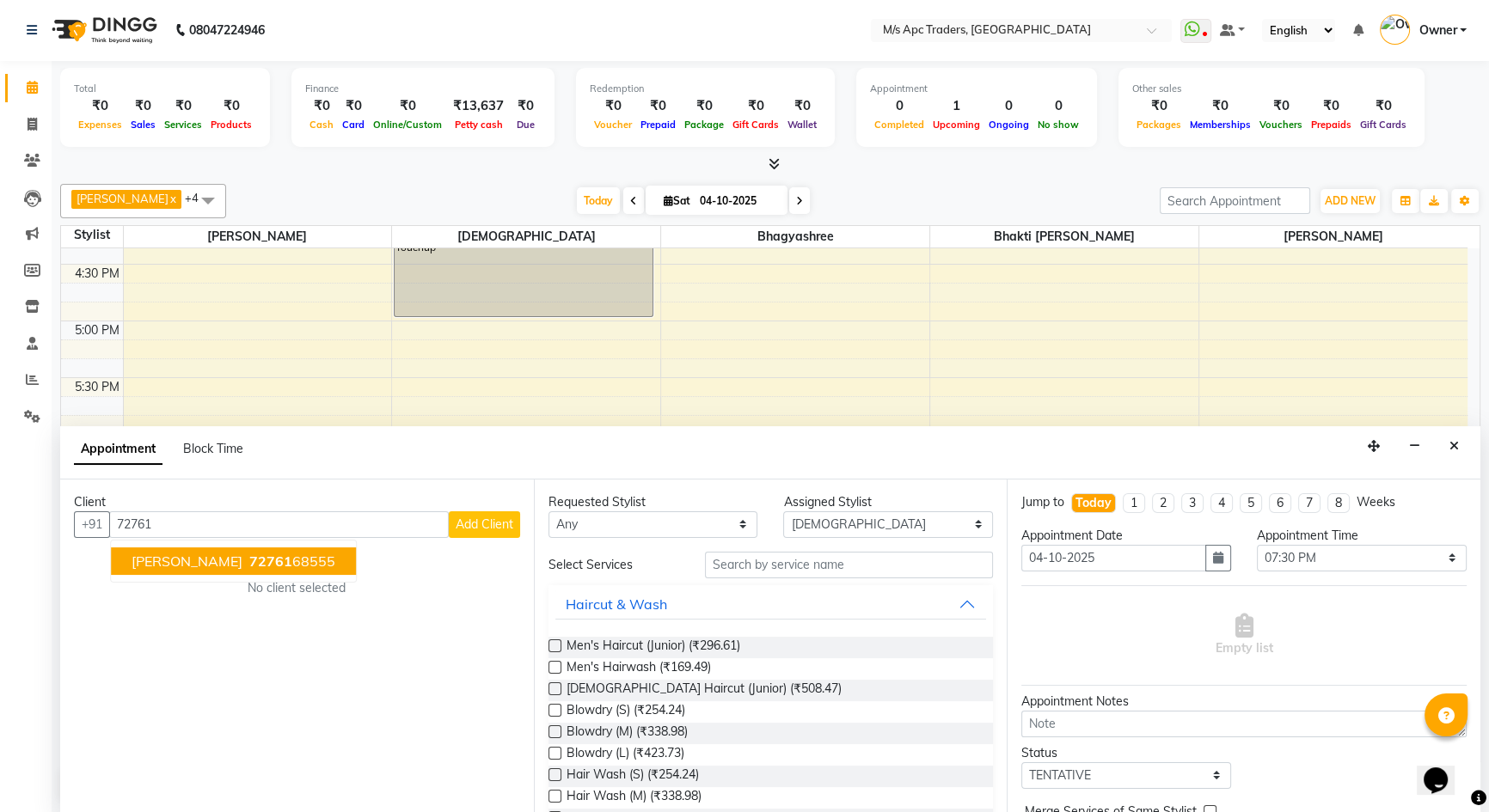
click at [167, 553] on span "[PERSON_NAME]" at bounding box center [186, 561] width 111 height 17
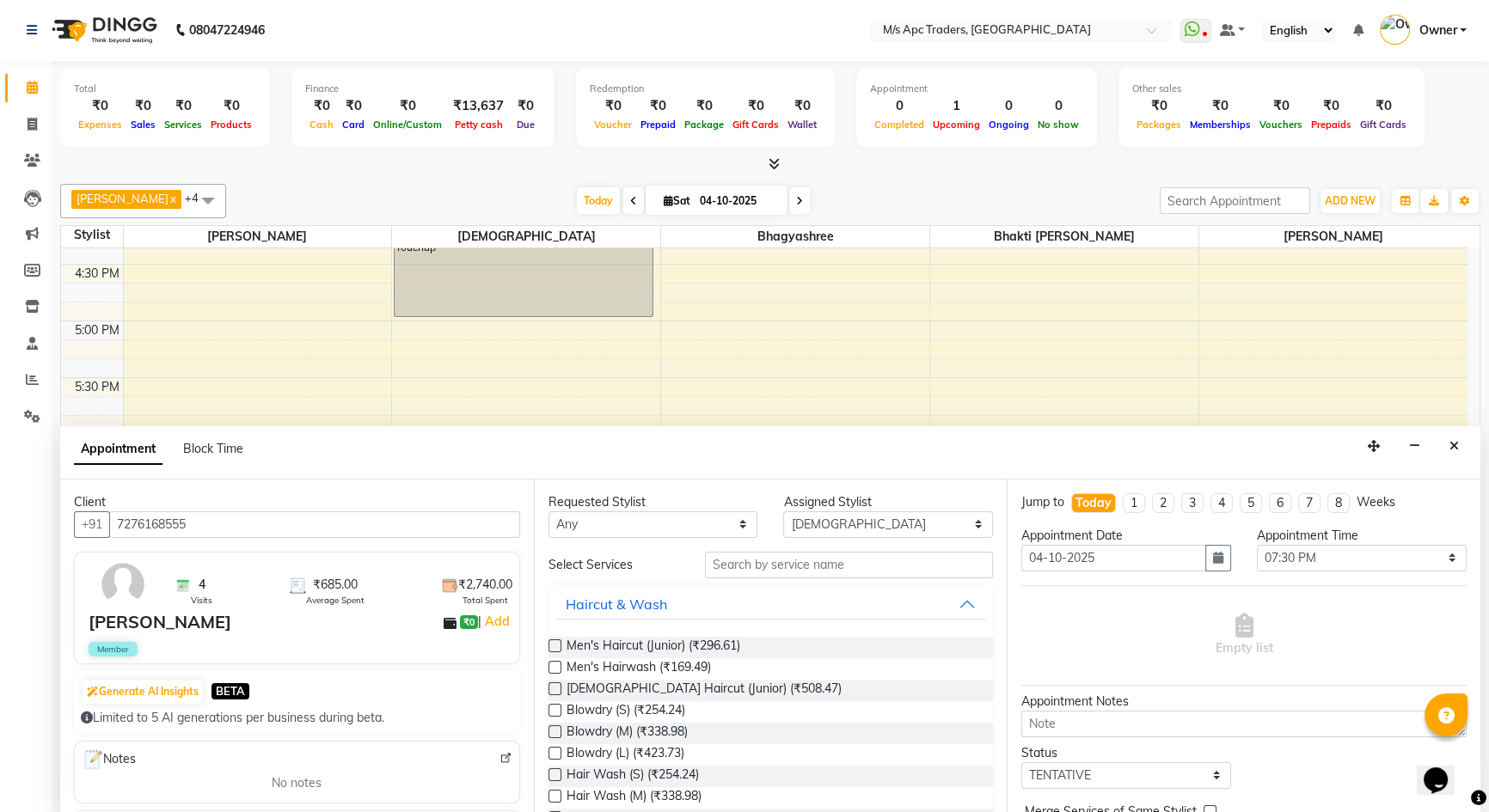
type input "7276168555"
click at [825, 567] on input "text" at bounding box center [848, 565] width 288 height 27
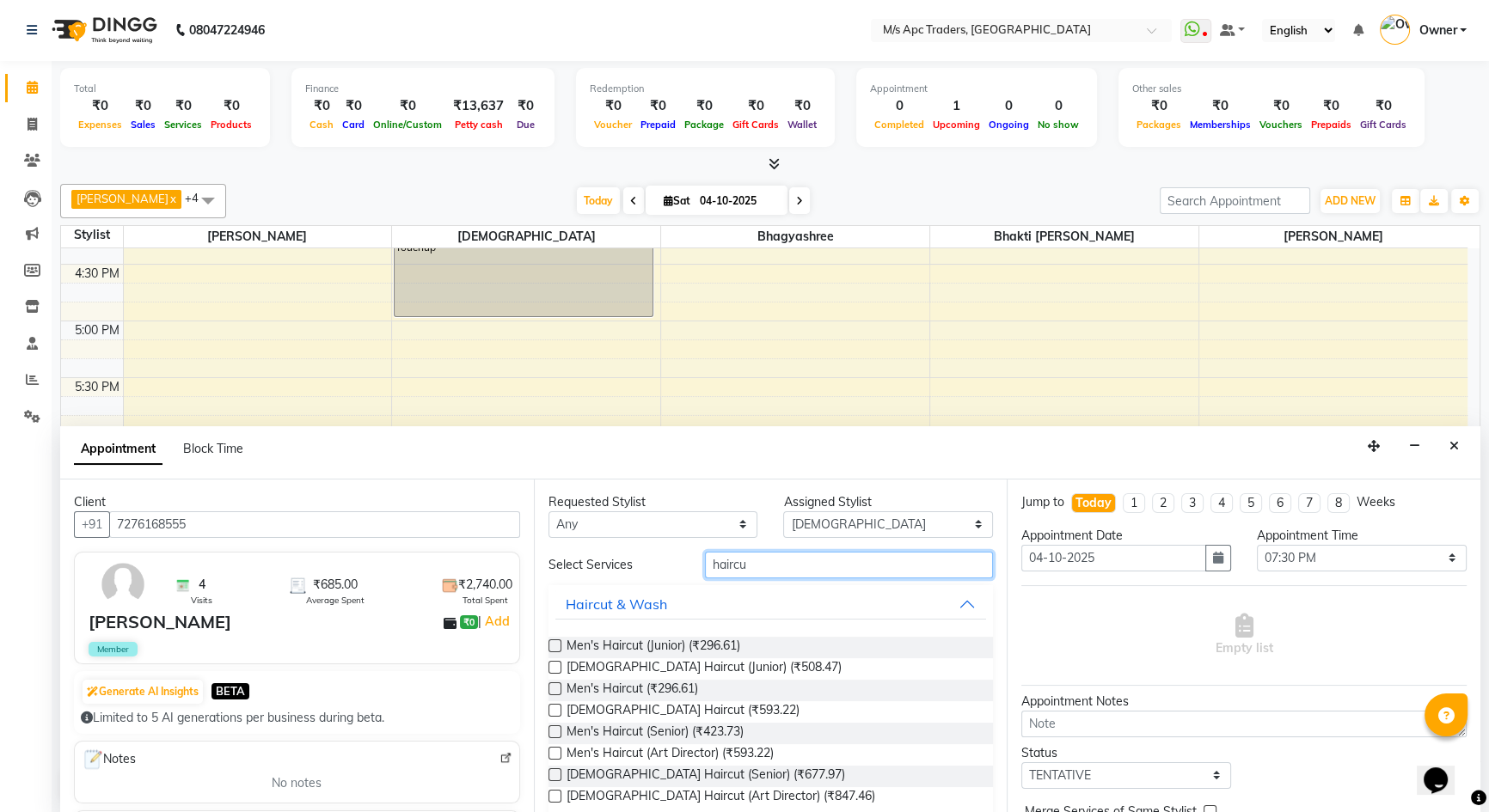
scroll to position [23, 0]
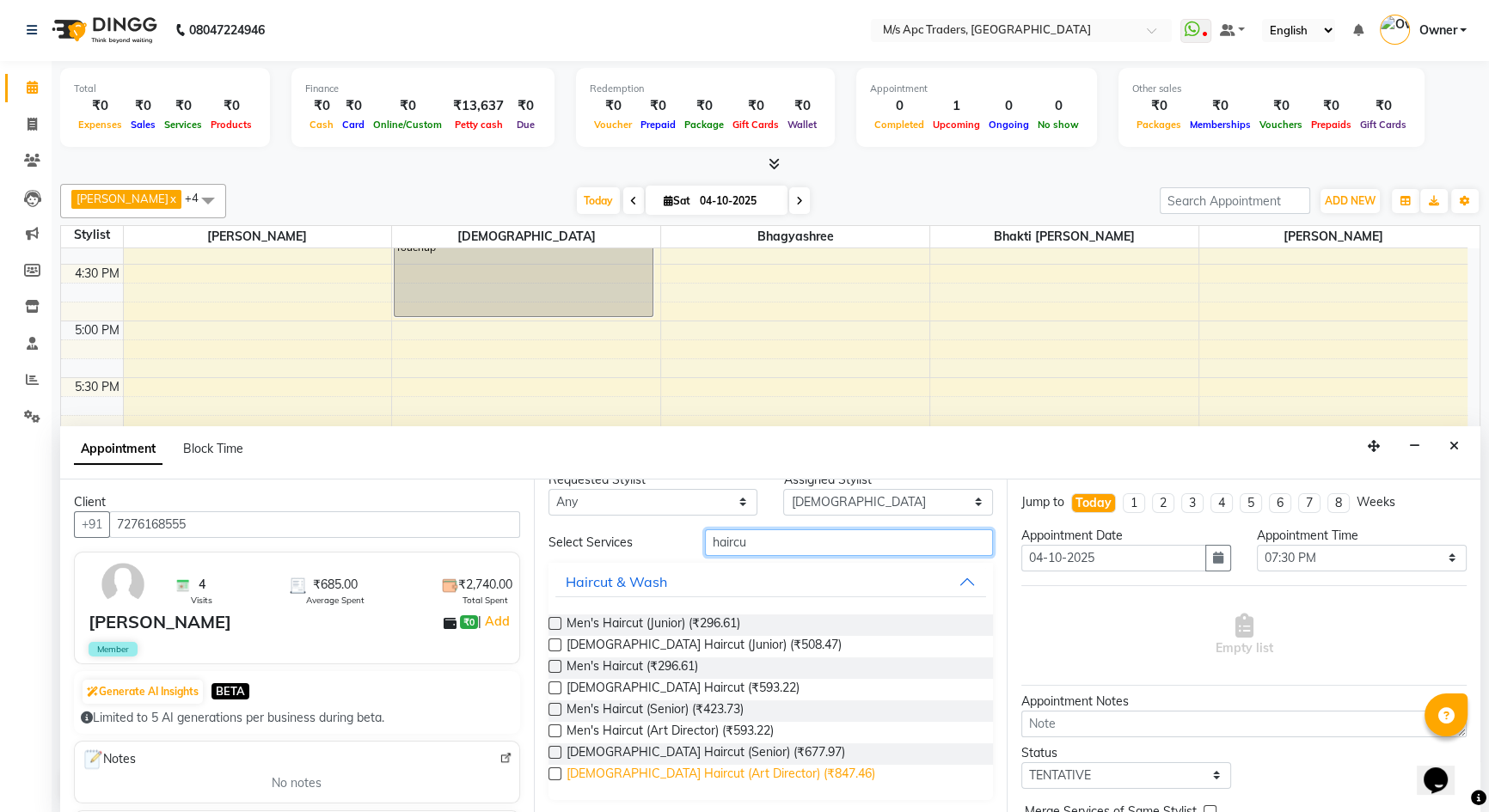
type input "haircu"
click at [690, 768] on span "[DEMOGRAPHIC_DATA] Haircut (Art Director) (₹847.46)" at bounding box center [721, 775] width 308 height 22
checkbox input "false"
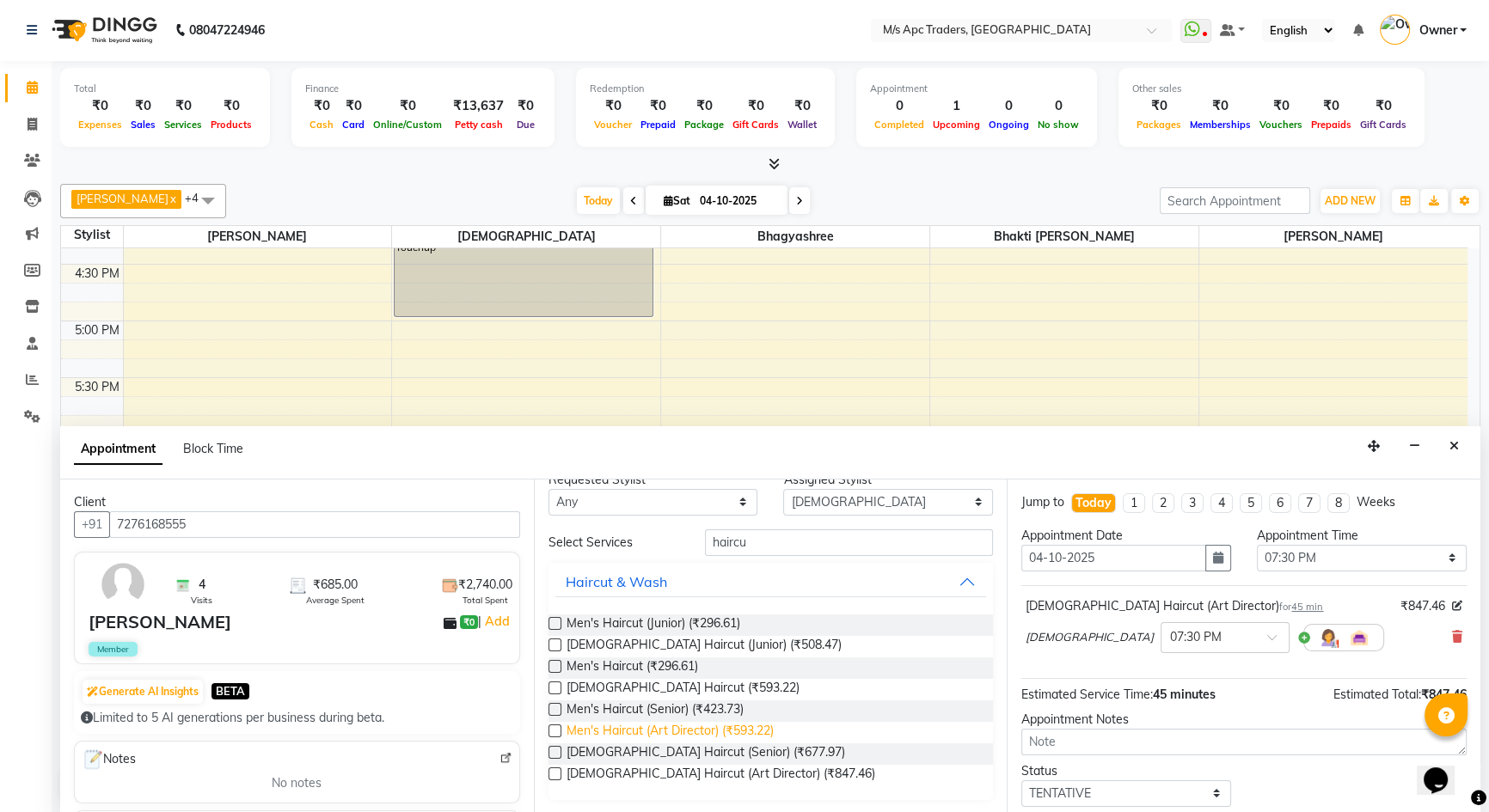
click at [670, 726] on span "Men's Haircut (Art Director) (₹593.22)" at bounding box center [670, 732] width 207 height 22
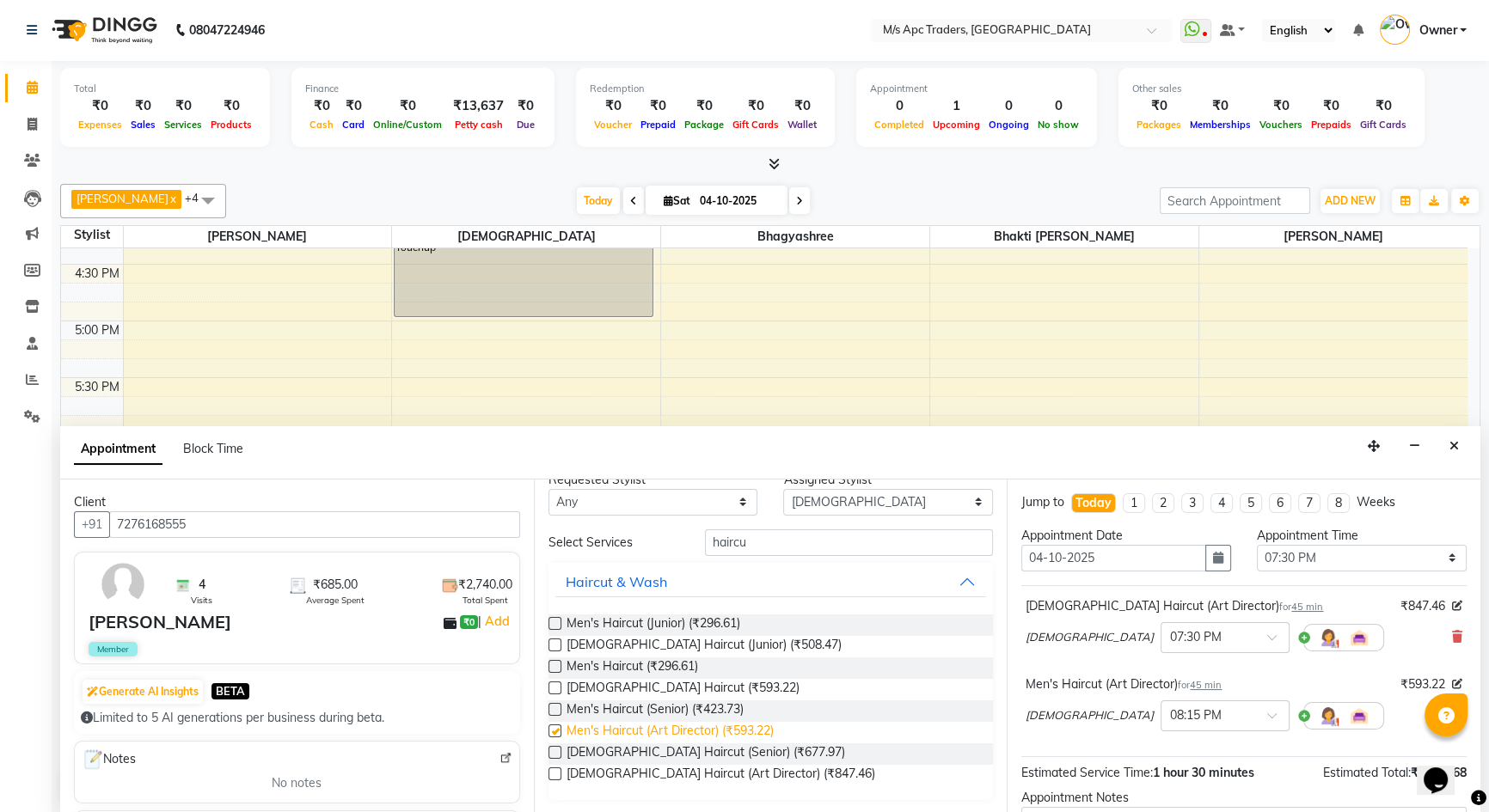
checkbox input "false"
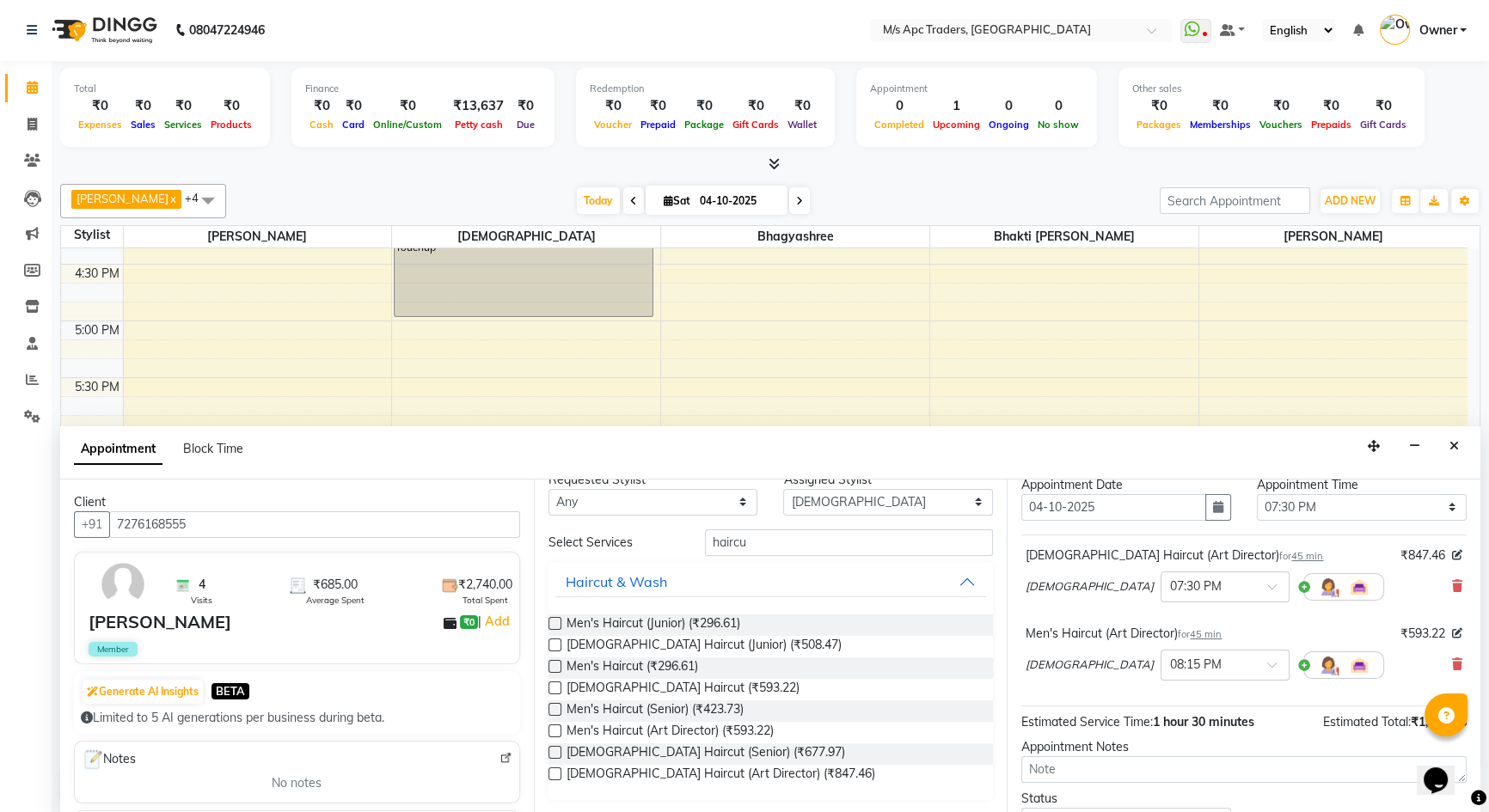
scroll to position [77, 0]
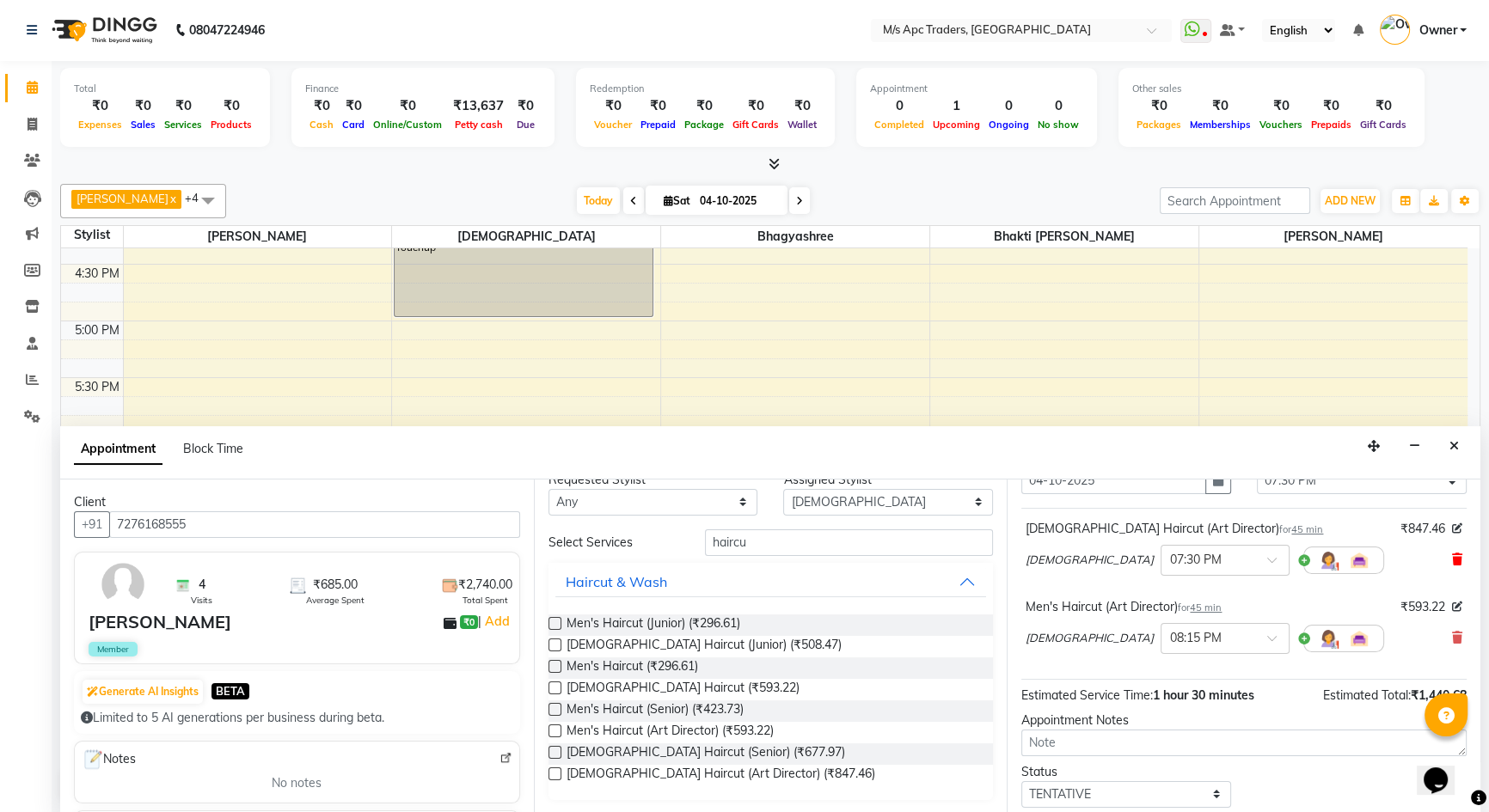
click at [1452, 554] on icon at bounding box center [1457, 560] width 10 height 12
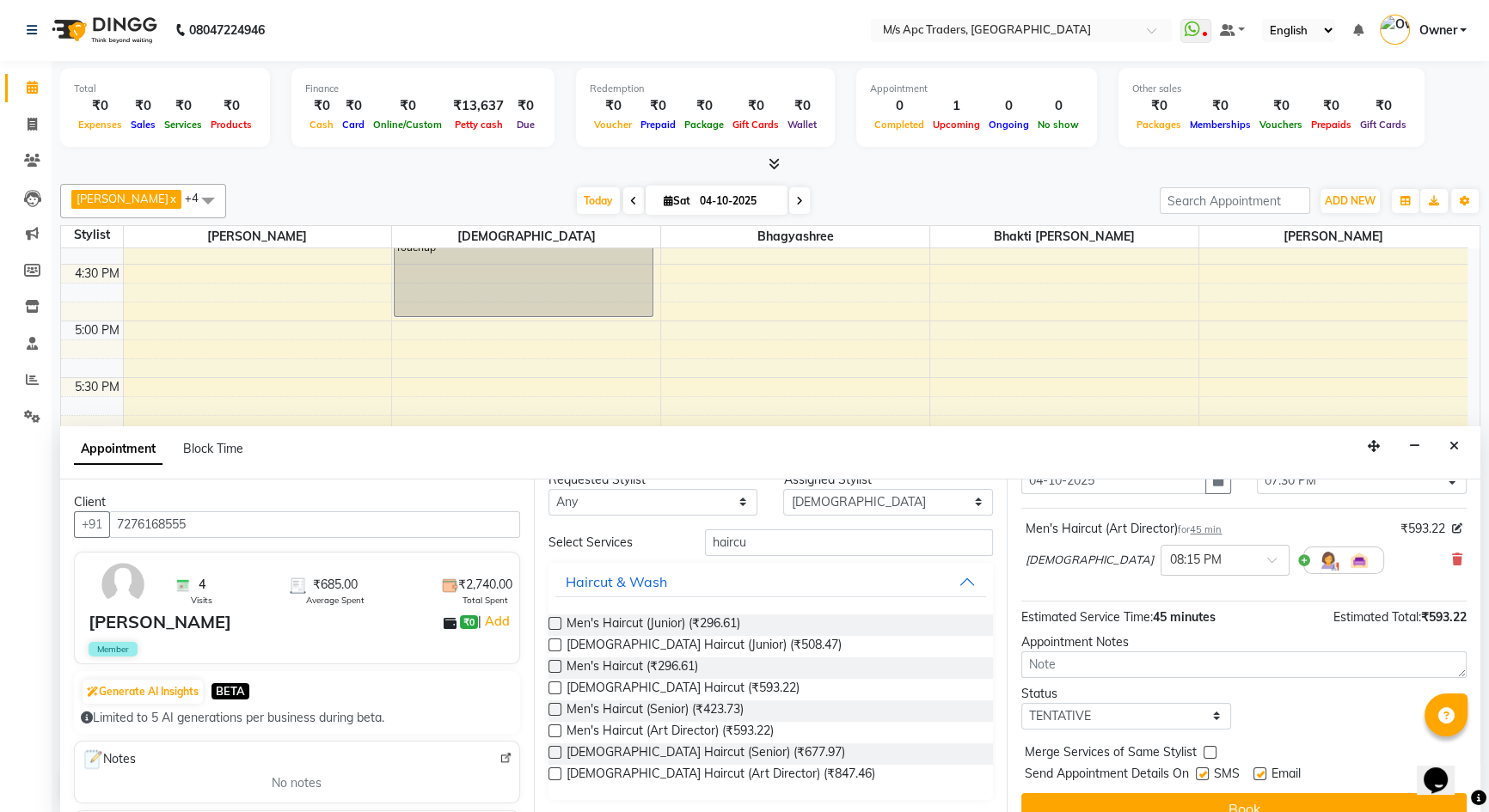
click at [1358, 793] on button "Book" at bounding box center [1243, 809] width 445 height 31
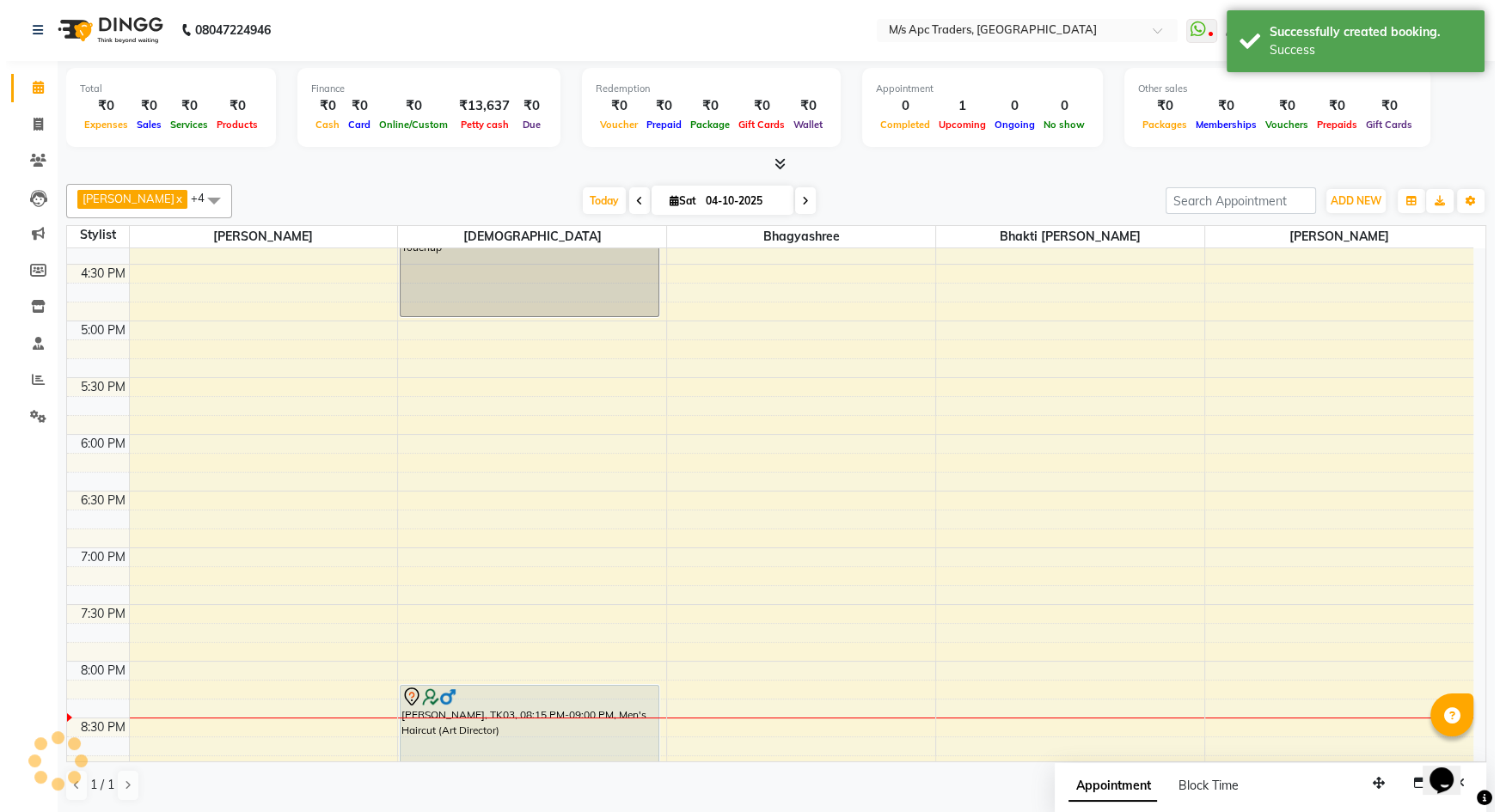
scroll to position [0, 0]
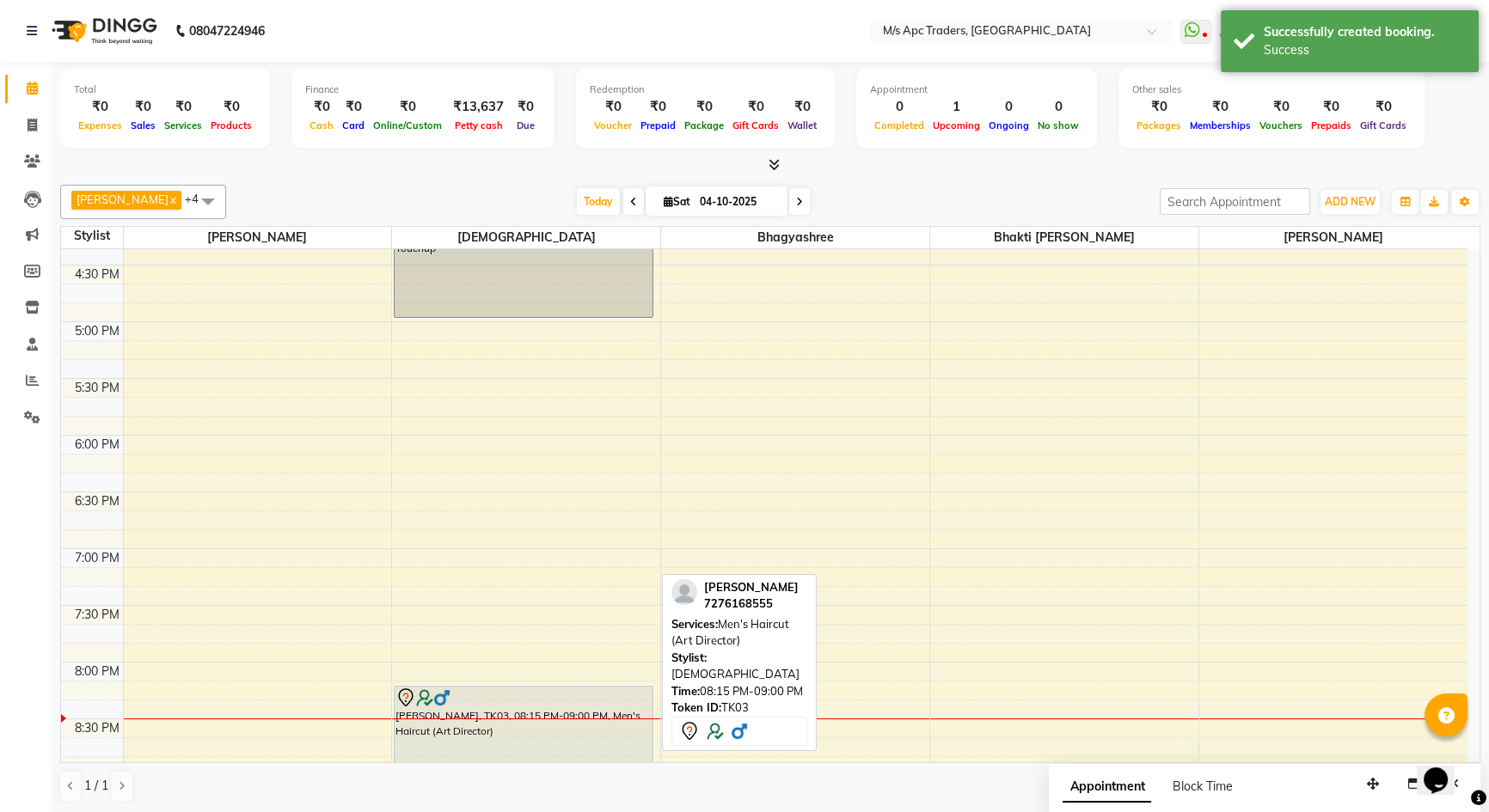
click at [569, 708] on div "[PERSON_NAME], TK03, 08:15 PM-09:00 PM, Men's Haircut (Art Director)" at bounding box center [523, 728] width 258 height 83
select select "7"
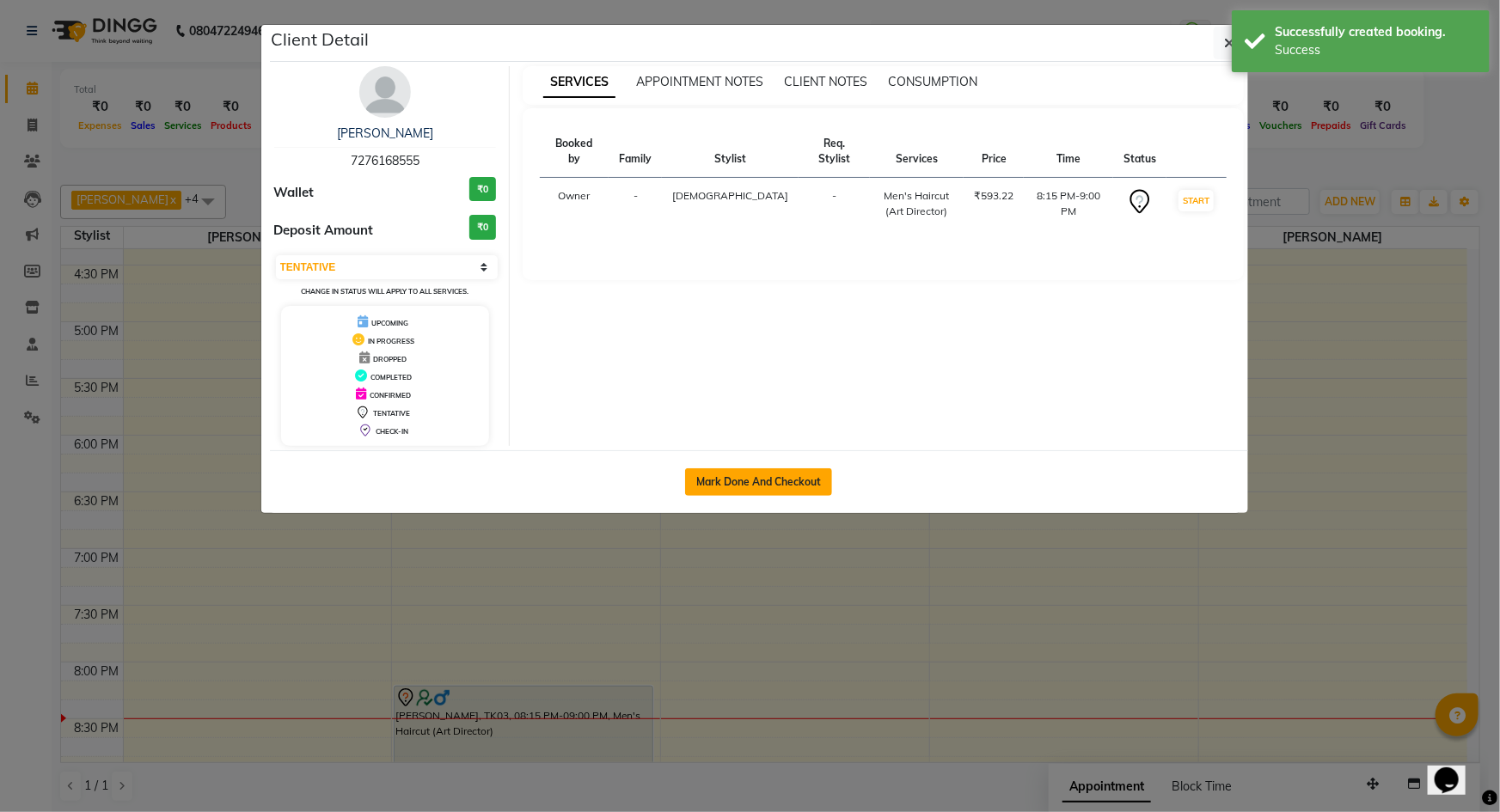
click at [733, 480] on button "Mark Done And Checkout" at bounding box center [758, 482] width 147 height 28
select select "service"
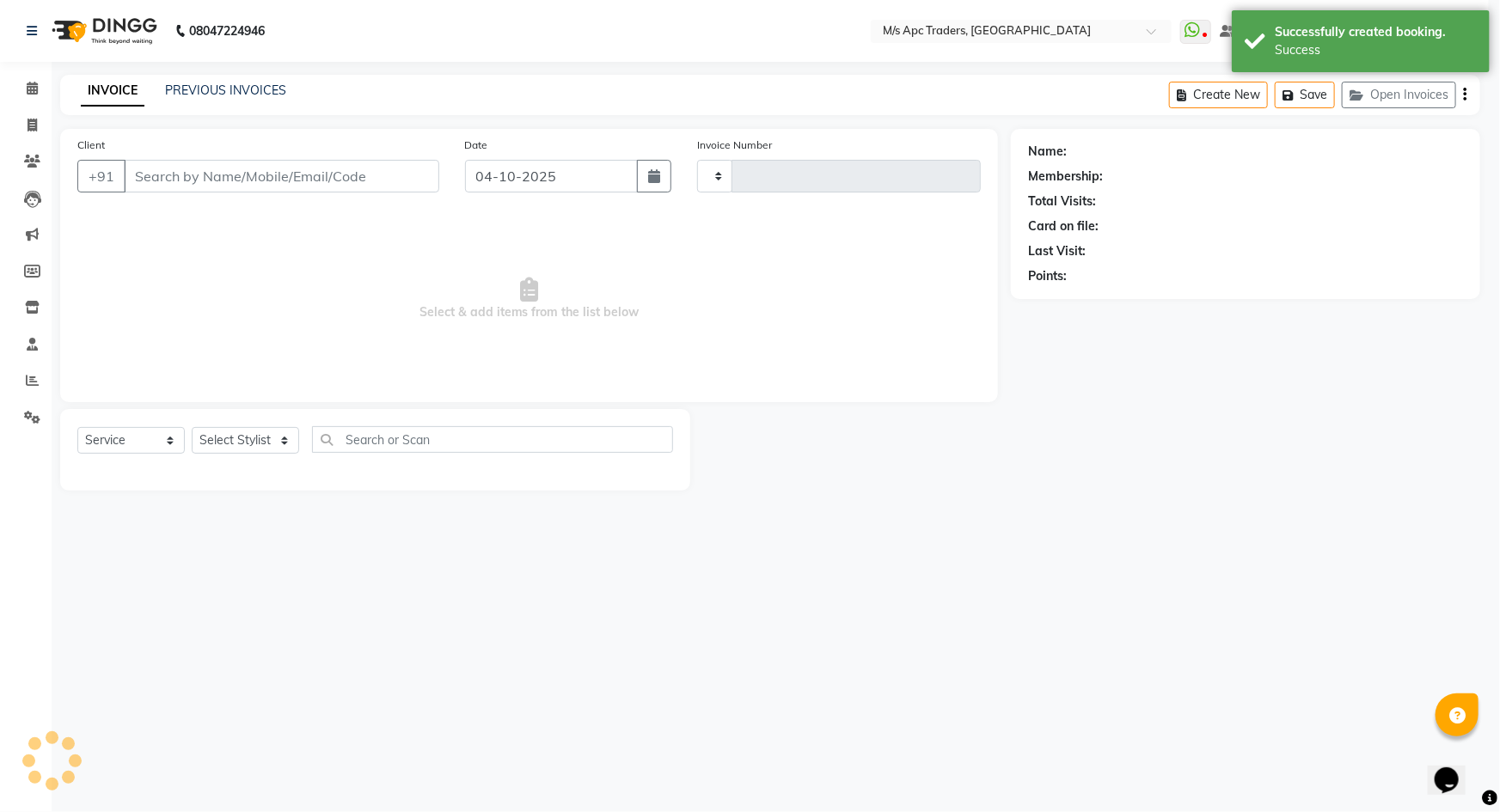
type input "0249"
select select "6493"
type input "7276168555"
select select "52430"
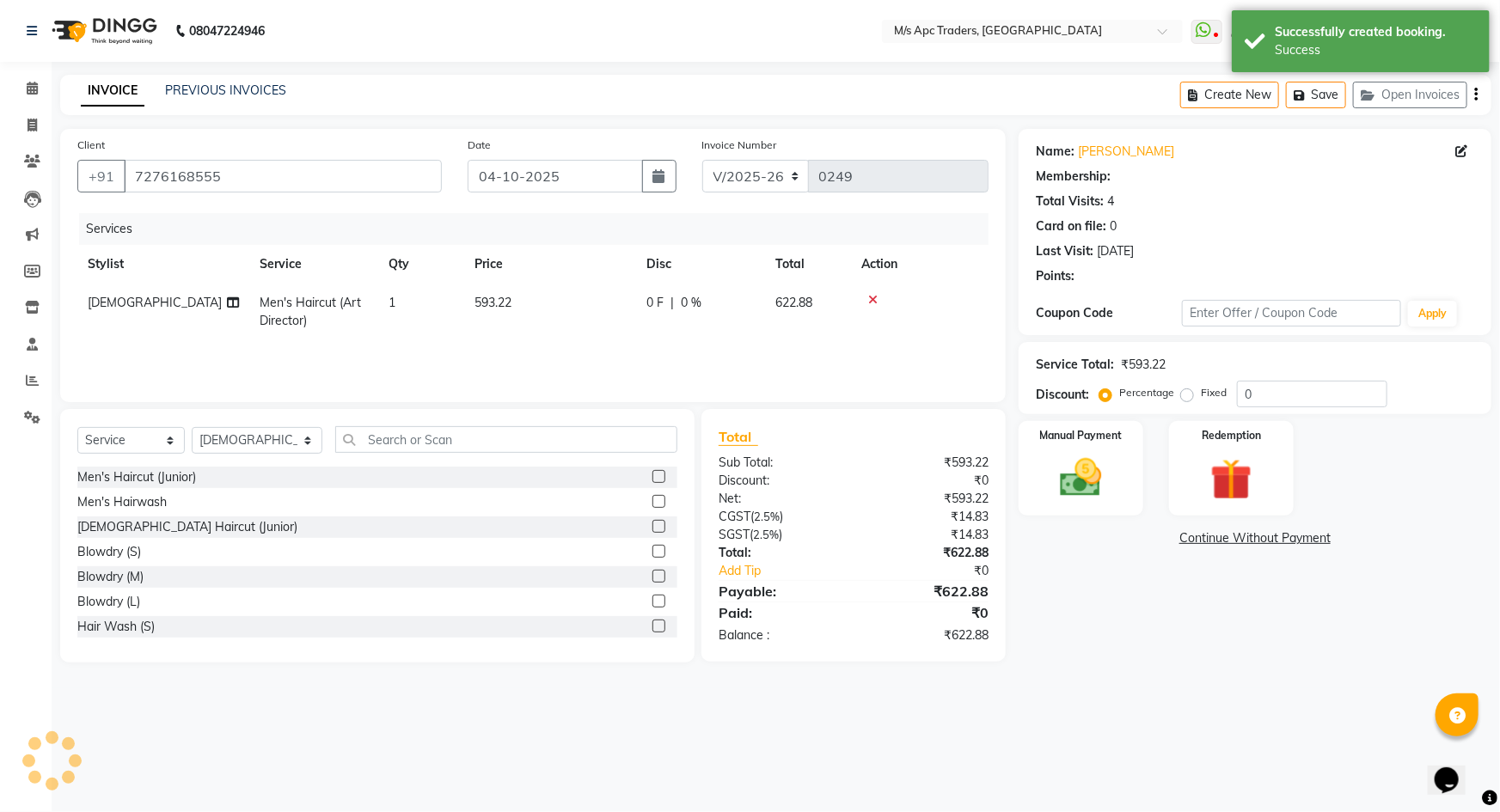
select select "1: Object"
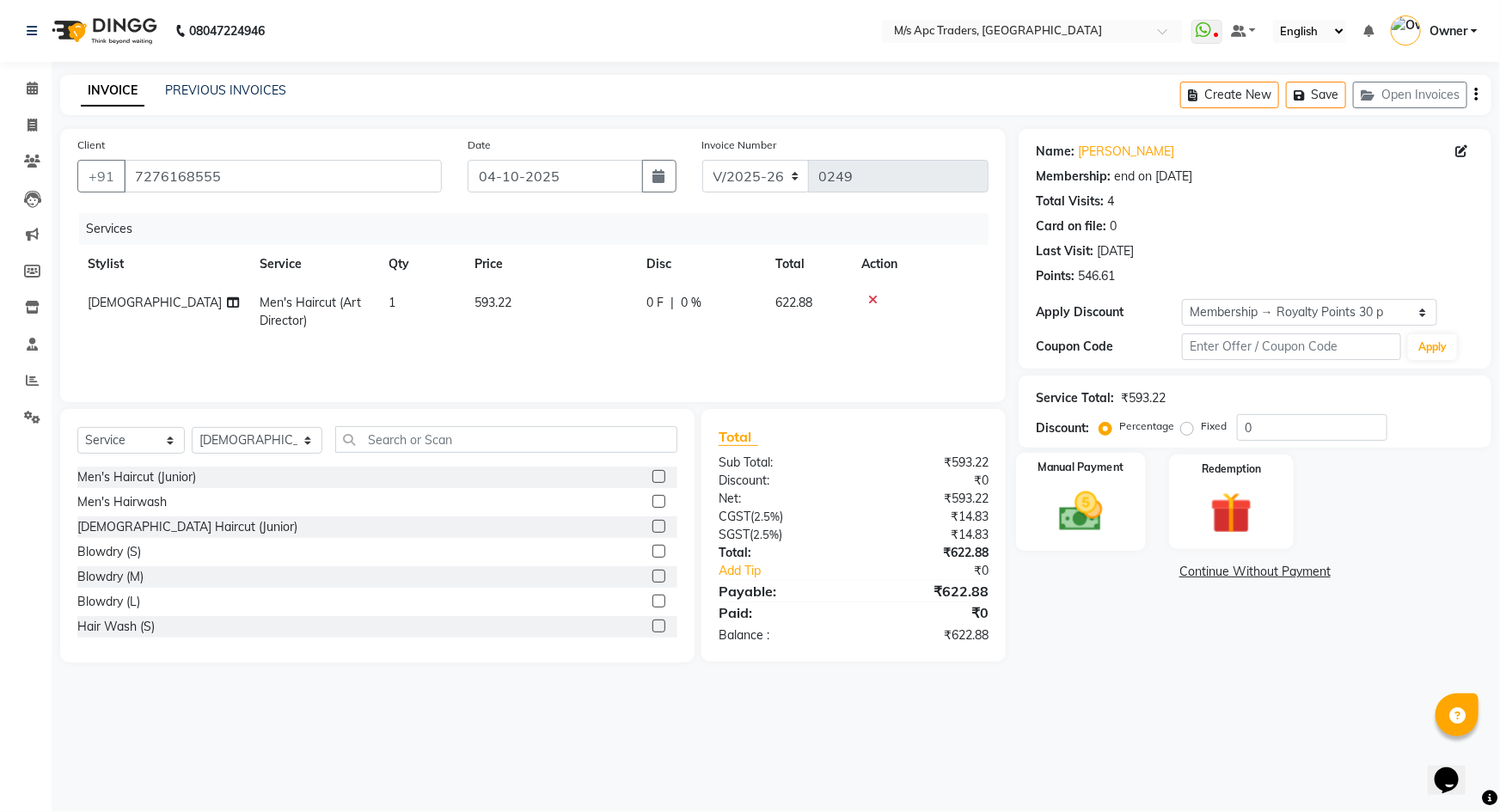
click at [1065, 518] on img at bounding box center [1080, 511] width 71 height 50
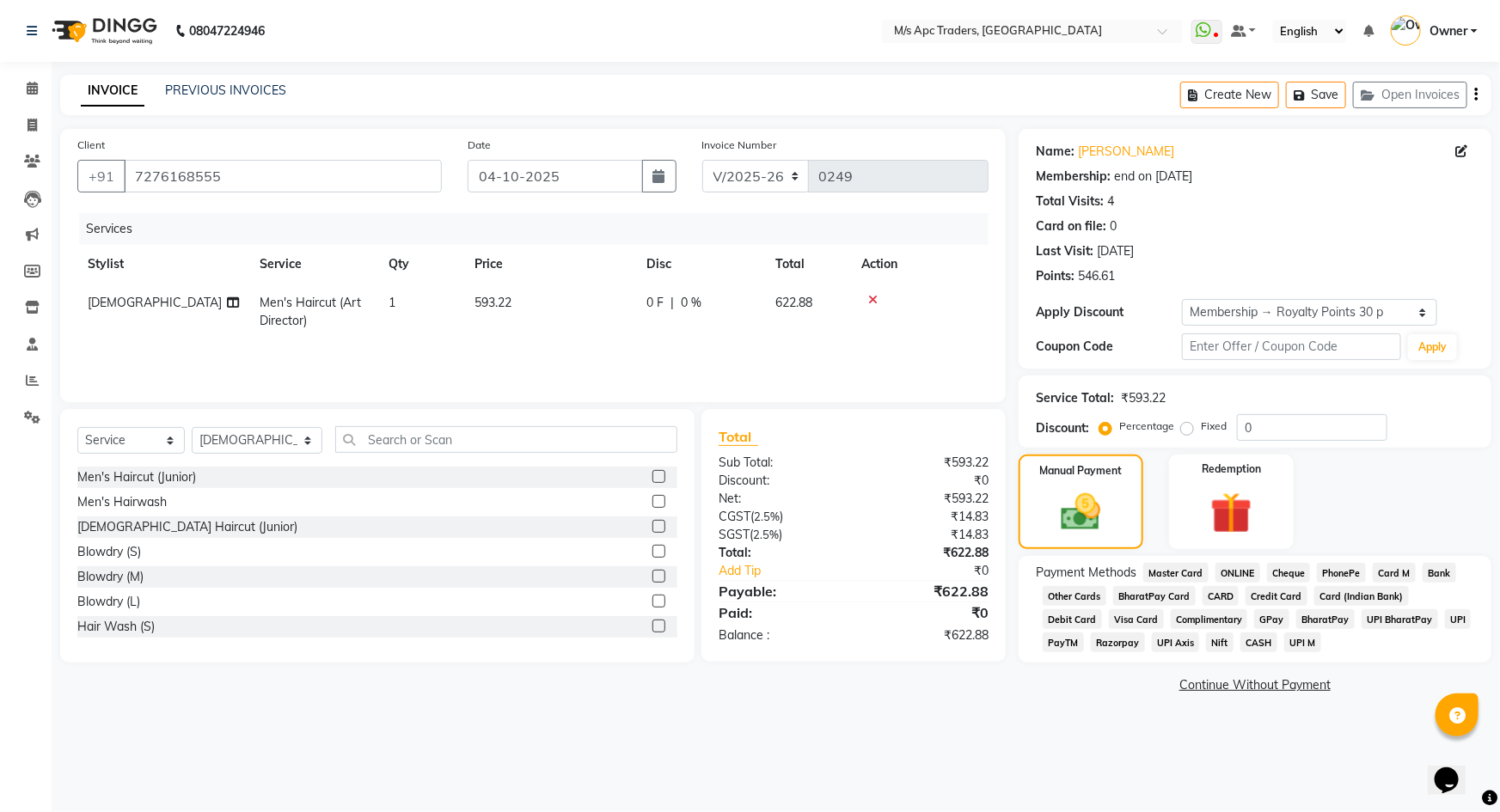
click at [1254, 617] on span "GPay" at bounding box center [1271, 619] width 35 height 20
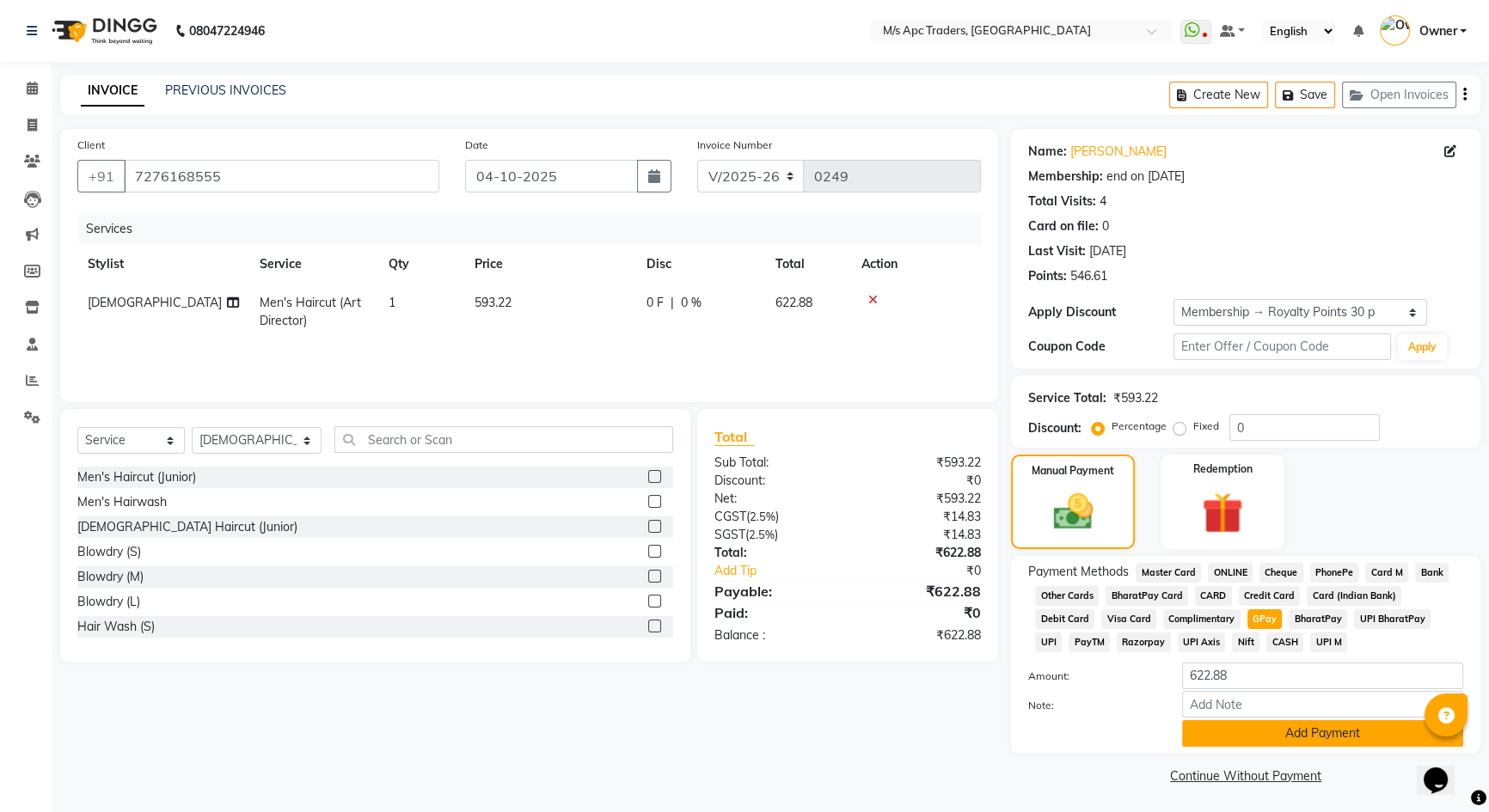
click at [1244, 742] on button "Add Payment" at bounding box center [1322, 733] width 281 height 27
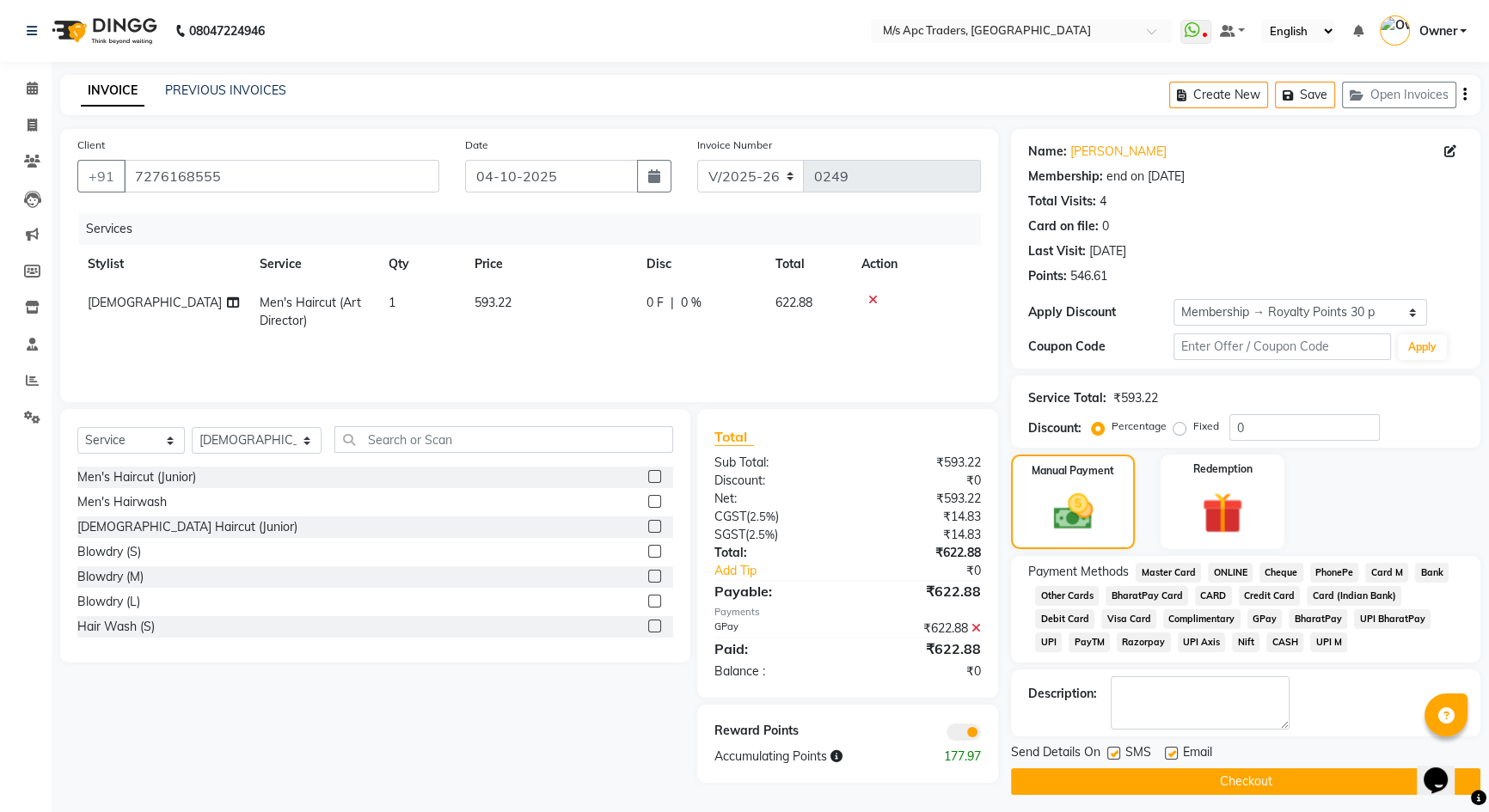
click at [1263, 787] on button "Checkout" at bounding box center [1245, 782] width 469 height 27
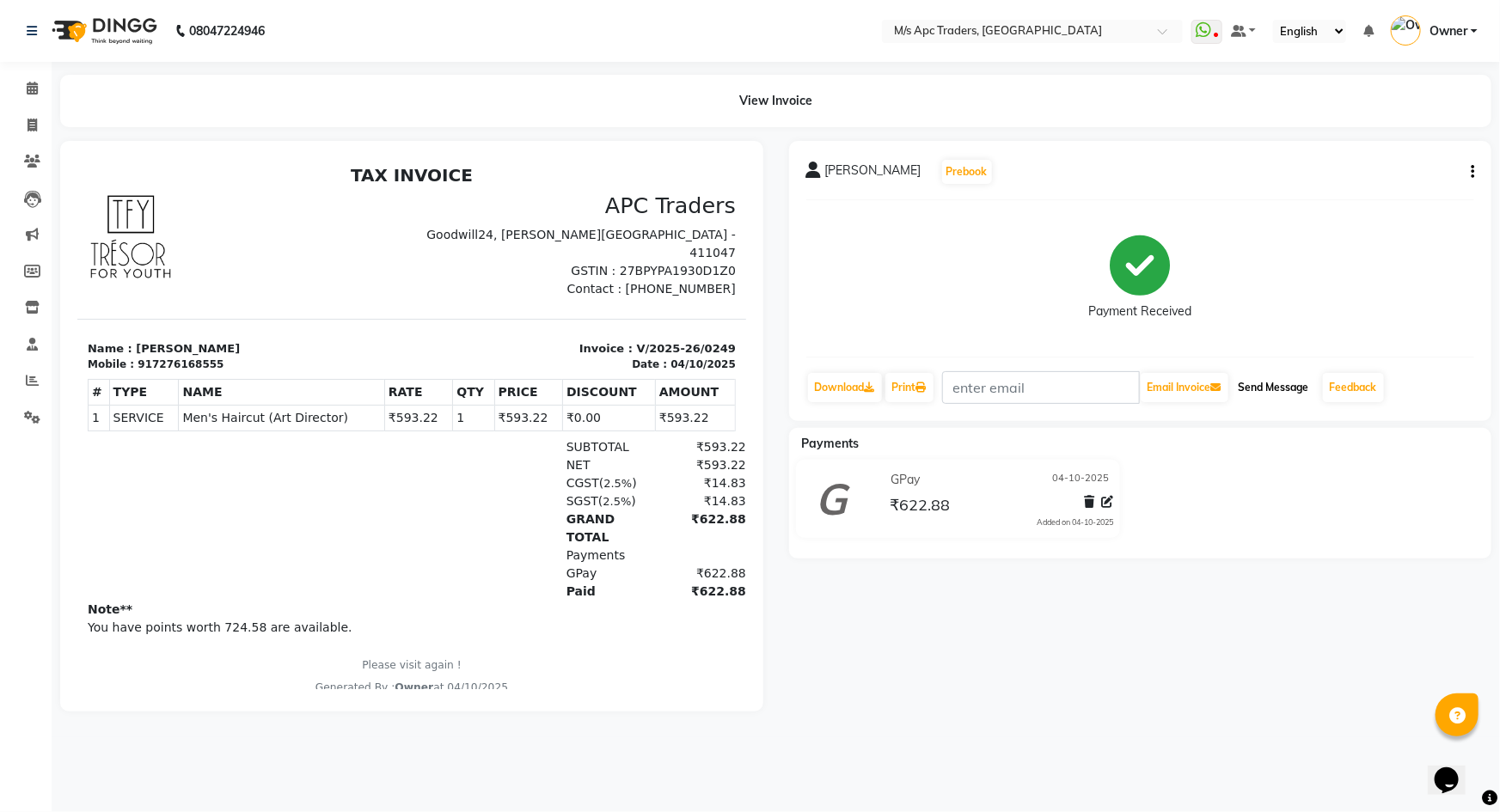
click at [1284, 380] on button "Send Message" at bounding box center [1274, 387] width 84 height 30
drag, startPoint x: 1337, startPoint y: 426, endPoint x: 1371, endPoint y: 399, distance: 43.4
click at [1337, 426] on div "[PERSON_NAME] Prebook Payment Received Download Print Email Invoice Send Messag…" at bounding box center [1140, 426] width 729 height 570
